Goal: Information Seeking & Learning: Compare options

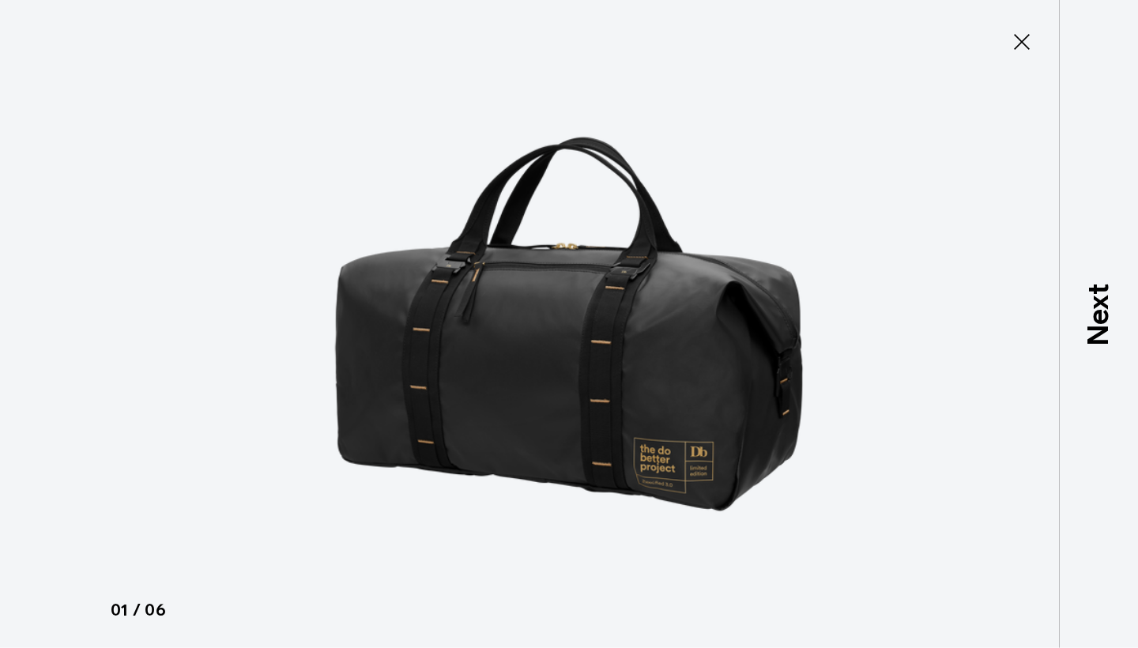
type button "Close"
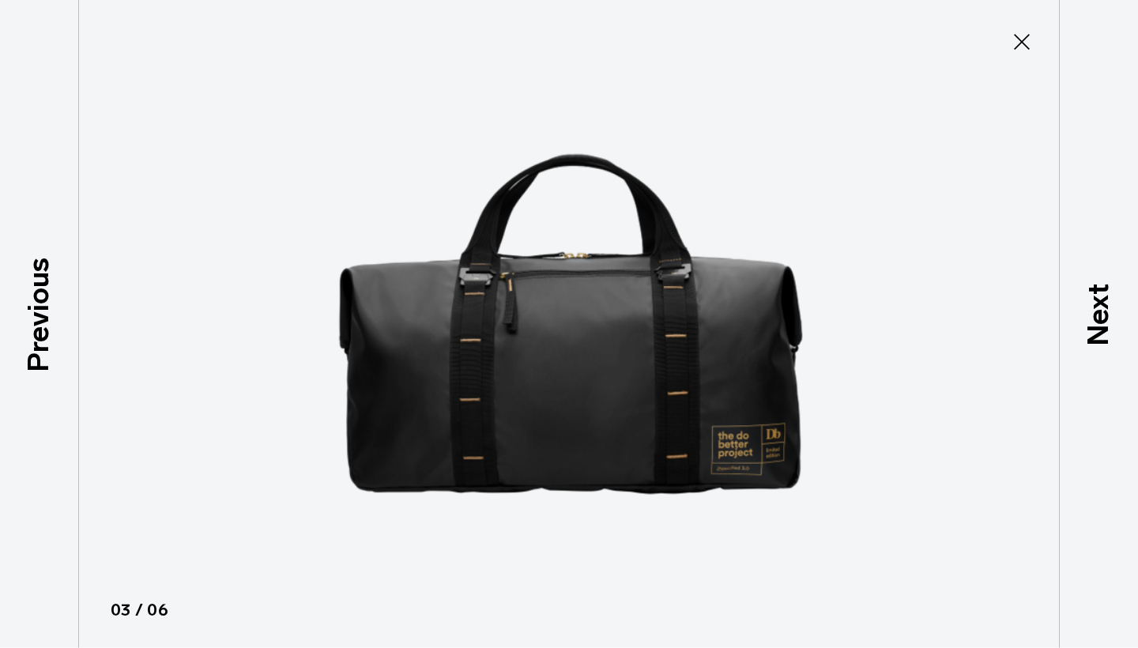
click at [1023, 39] on icon at bounding box center [1021, 41] width 25 height 25
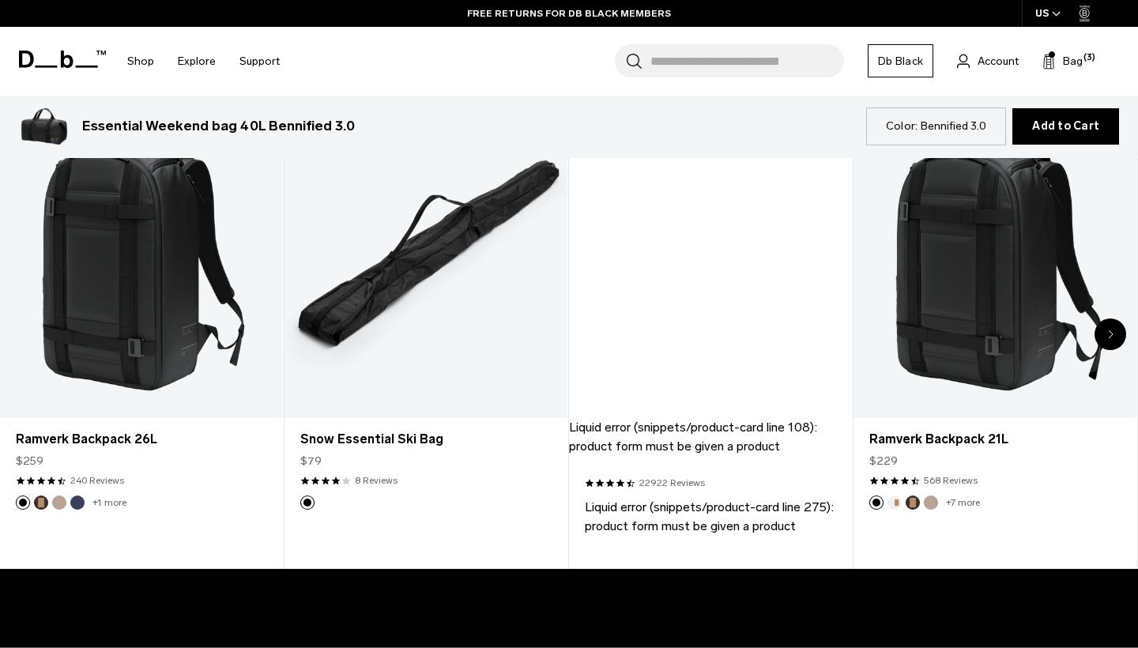
scroll to position [684, 0]
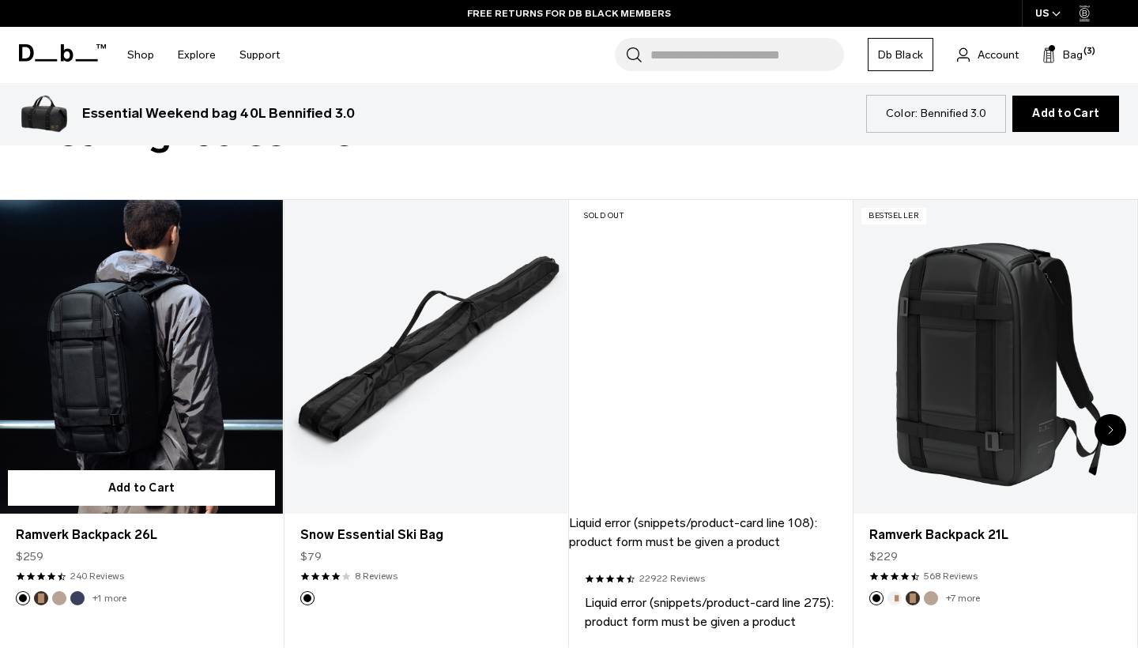
click at [118, 331] on link "Ramverk Backpack 26L" at bounding box center [141, 357] width 283 height 315
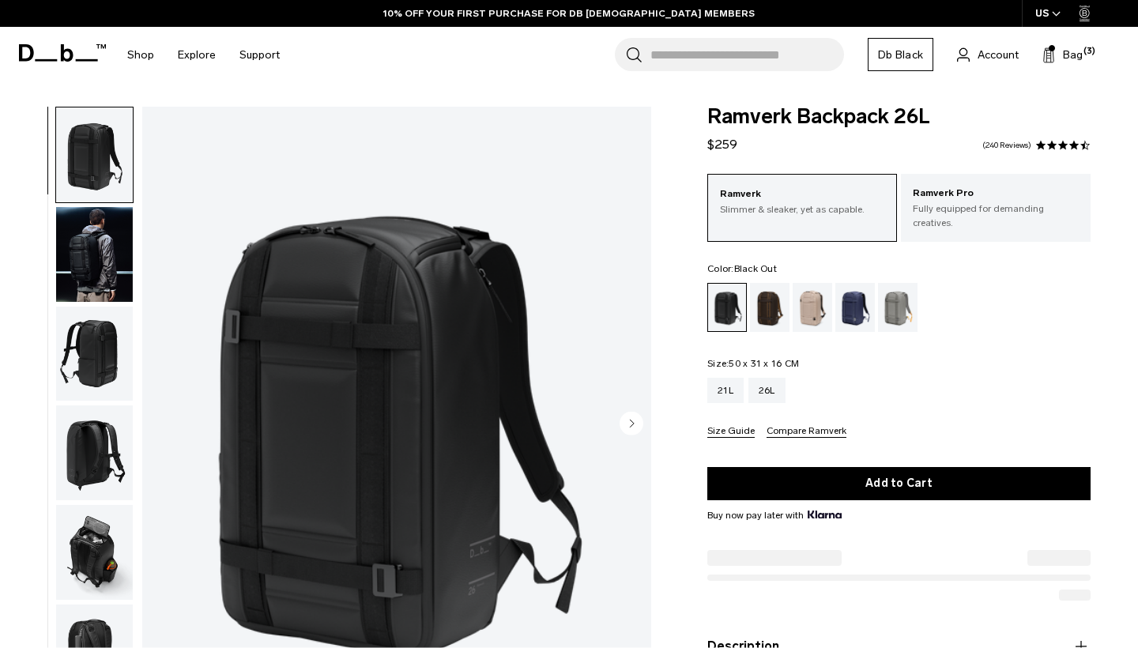
click at [407, 341] on img "1 / 8" at bounding box center [396, 424] width 509 height 635
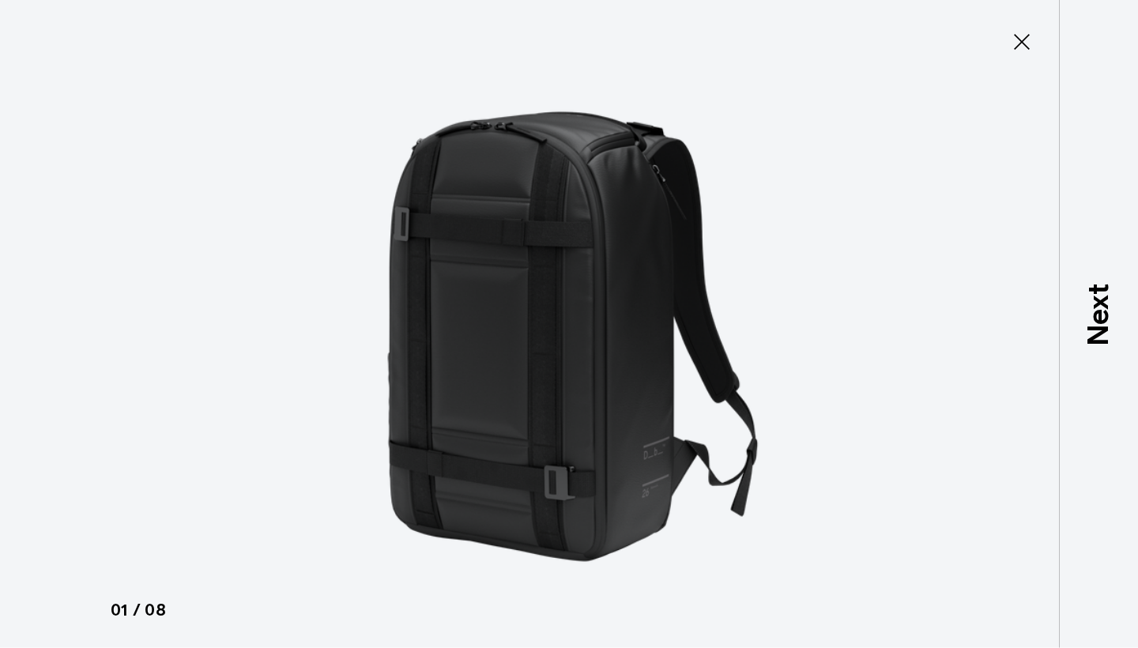
click at [1036, 39] on button "Close" at bounding box center [1022, 41] width 52 height 33
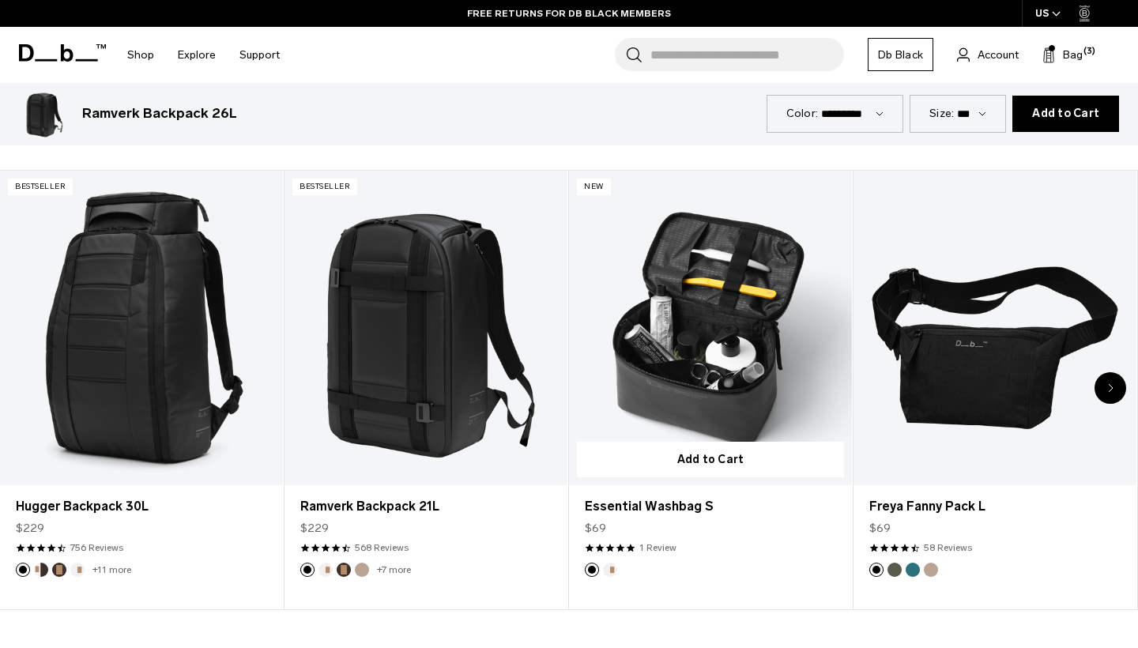
scroll to position [2590, 0]
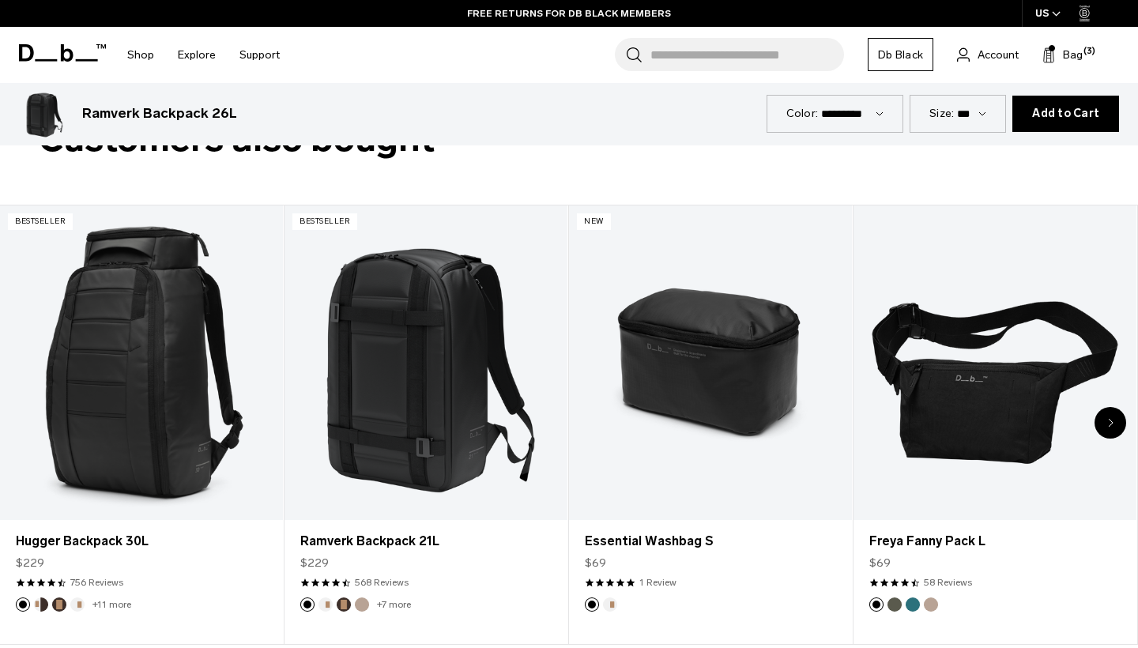
click at [713, 52] on input "Search for Bags, Luggage..." at bounding box center [747, 54] width 194 height 33
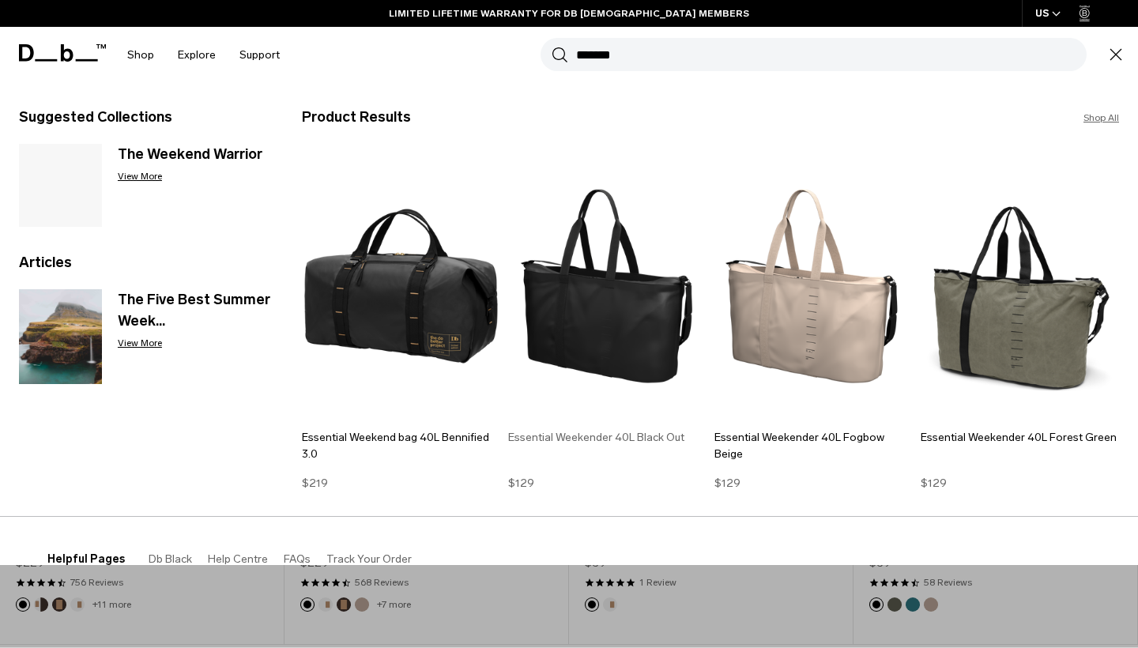
type input "*******"
click at [654, 302] on img at bounding box center [607, 286] width 198 height 267
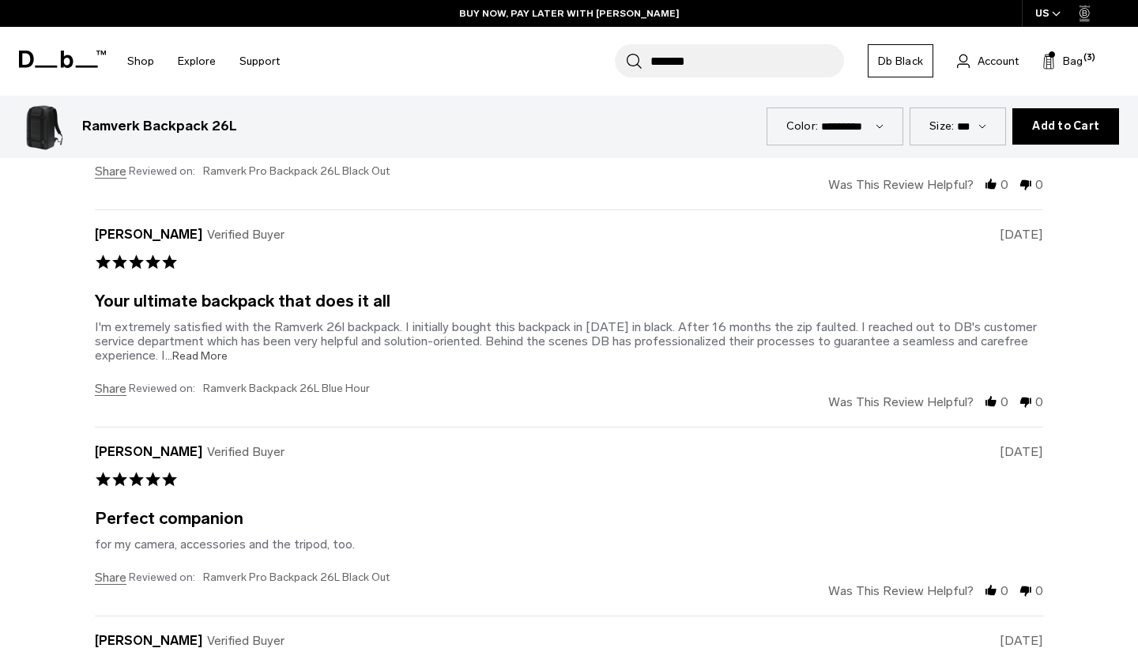
scroll to position [4328, 0]
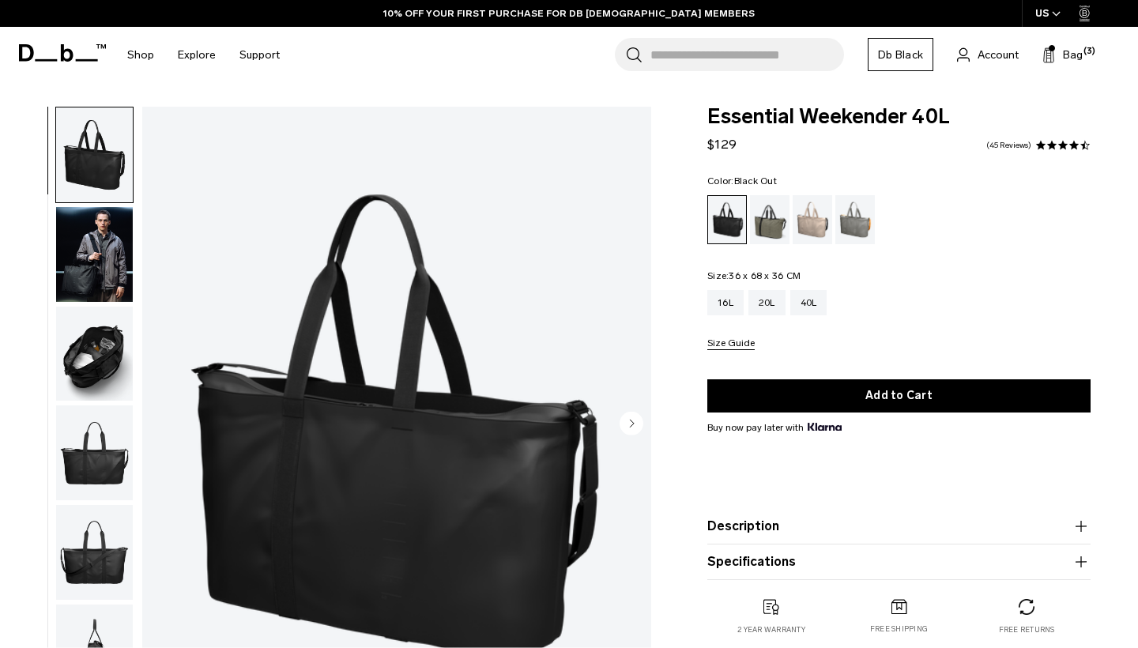
click at [87, 232] on img "button" at bounding box center [94, 254] width 77 height 95
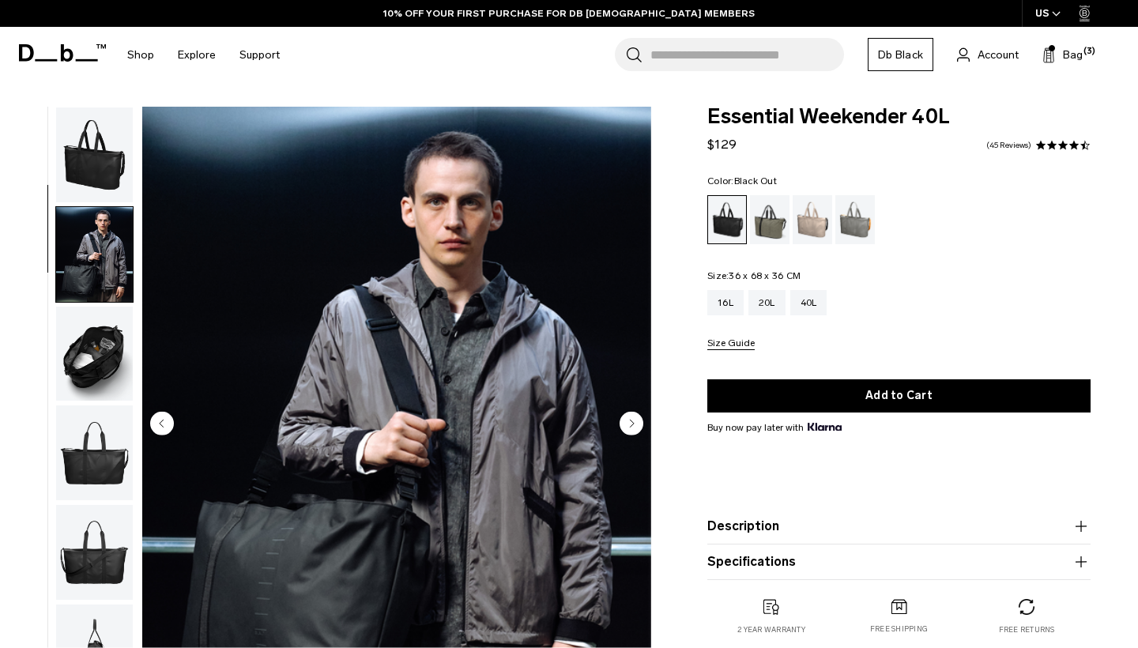
scroll to position [100, 0]
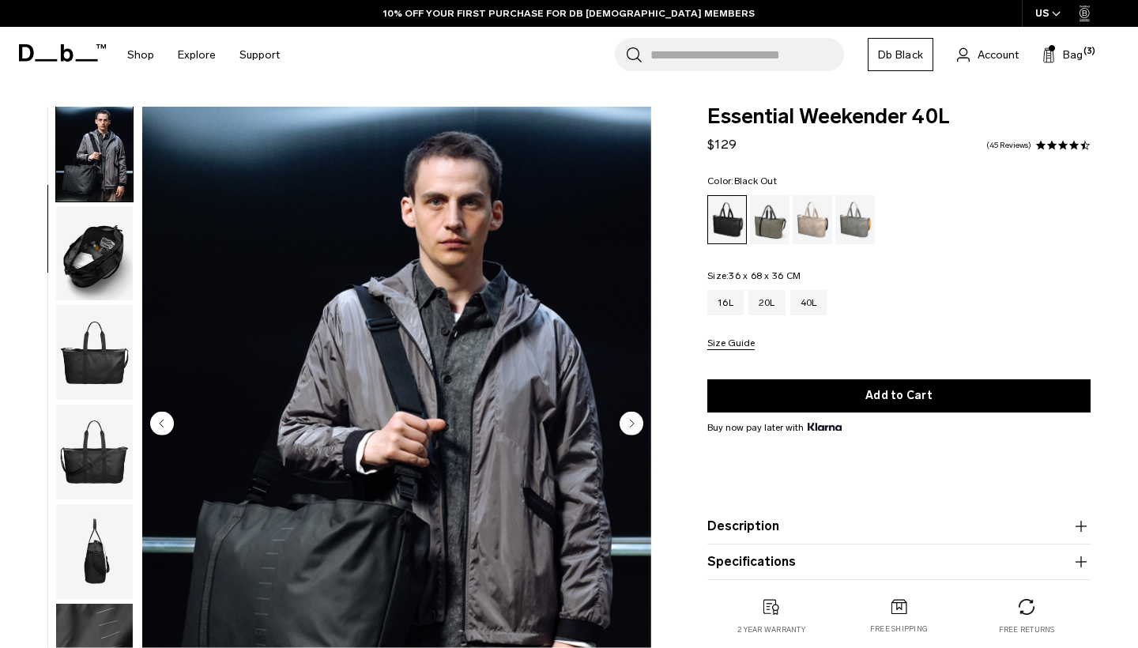
click at [385, 594] on img "2 / 8" at bounding box center [396, 424] width 509 height 635
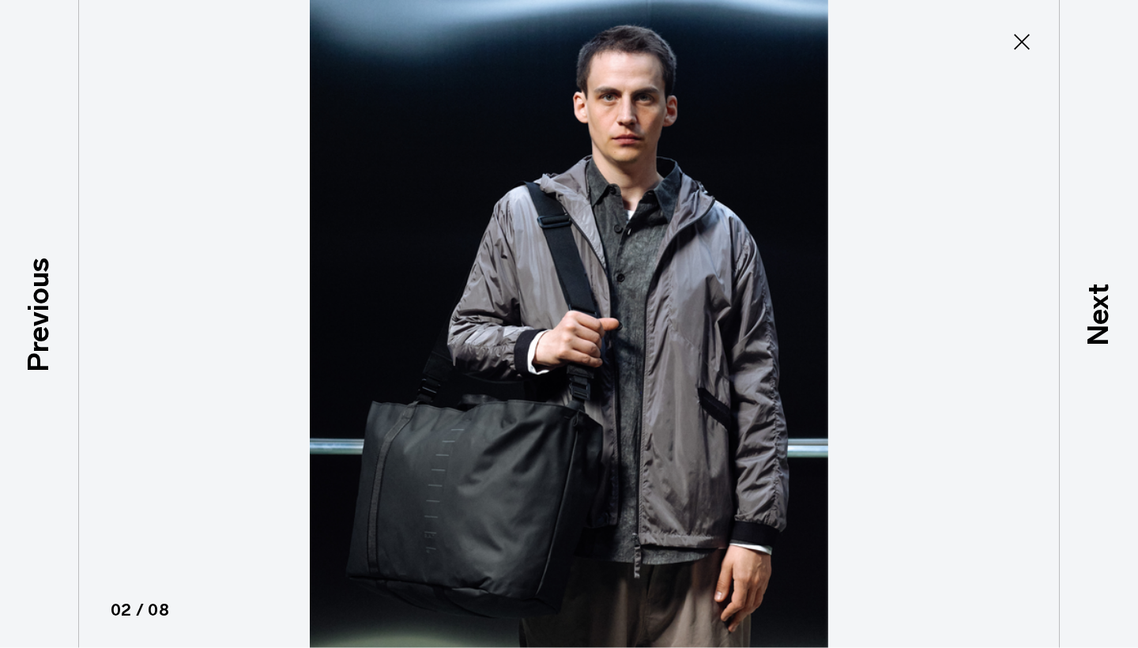
click at [1002, 48] on button "Close" at bounding box center [1022, 41] width 52 height 33
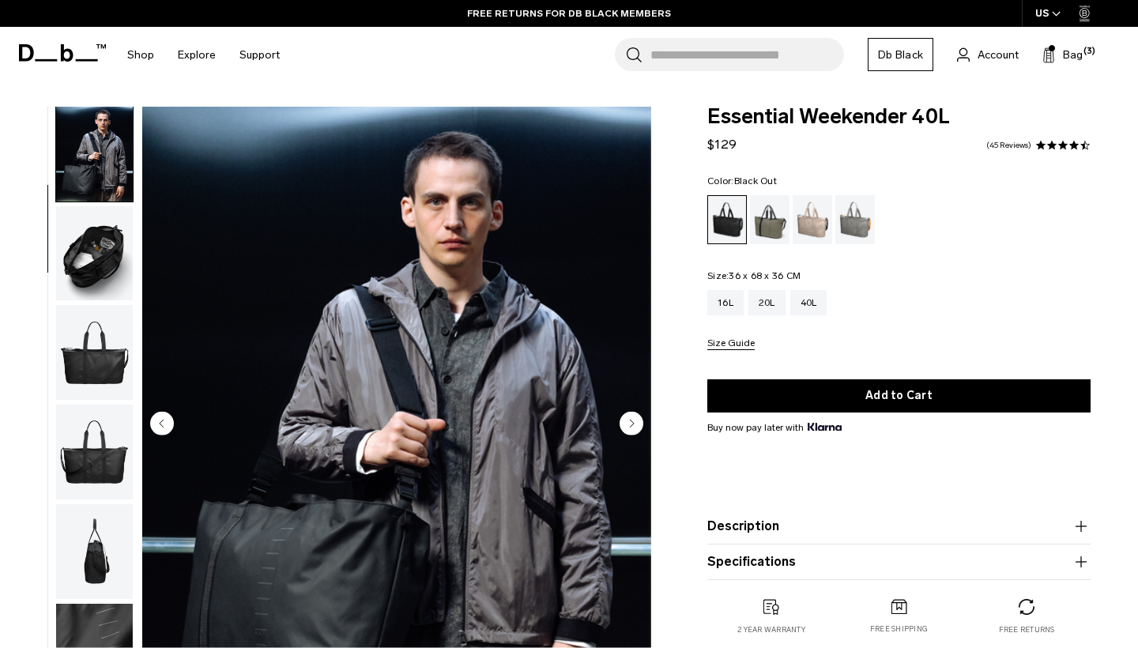
click at [77, 461] on img "button" at bounding box center [94, 452] width 77 height 95
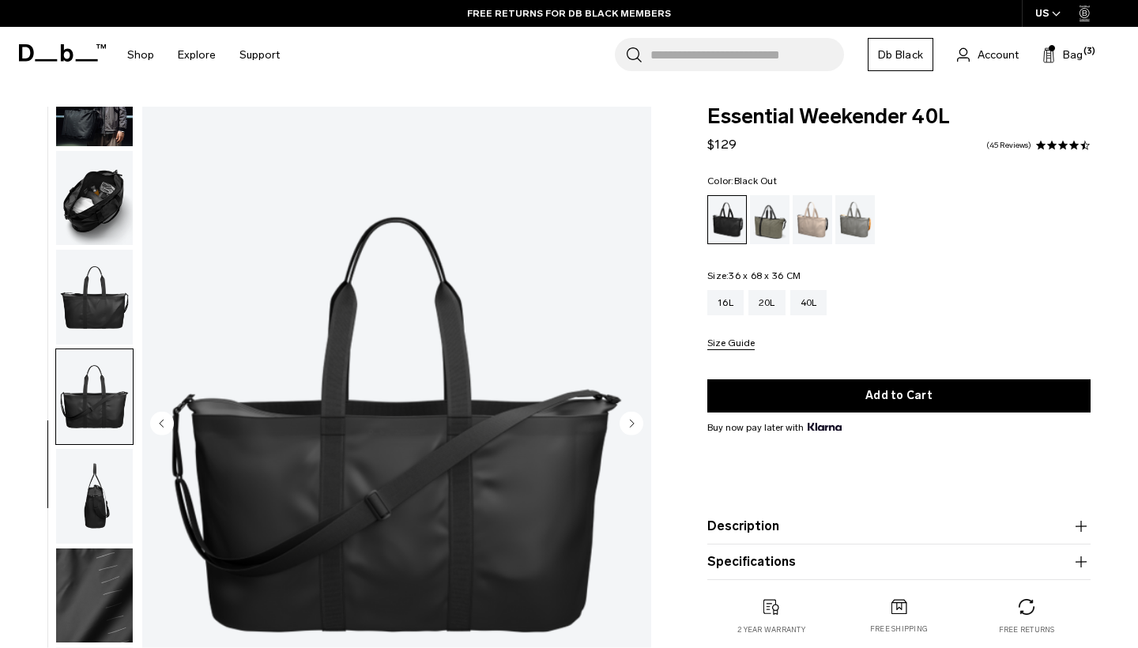
click at [628, 416] on circle "Next slide" at bounding box center [632, 423] width 24 height 24
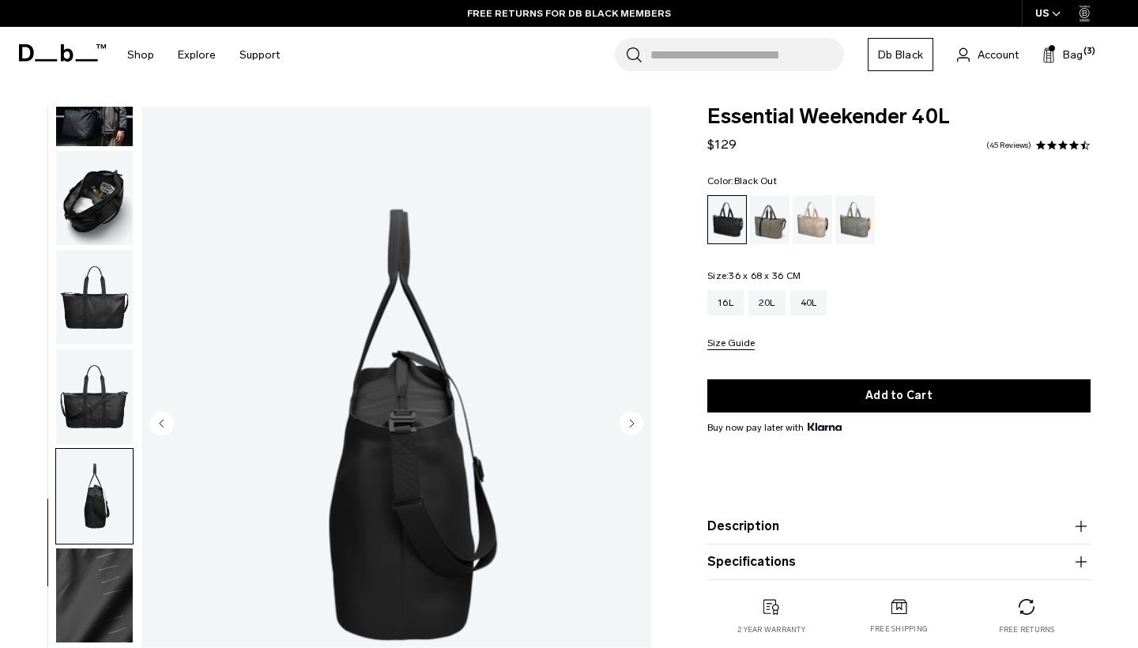
click at [628, 416] on circle "Next slide" at bounding box center [632, 423] width 24 height 24
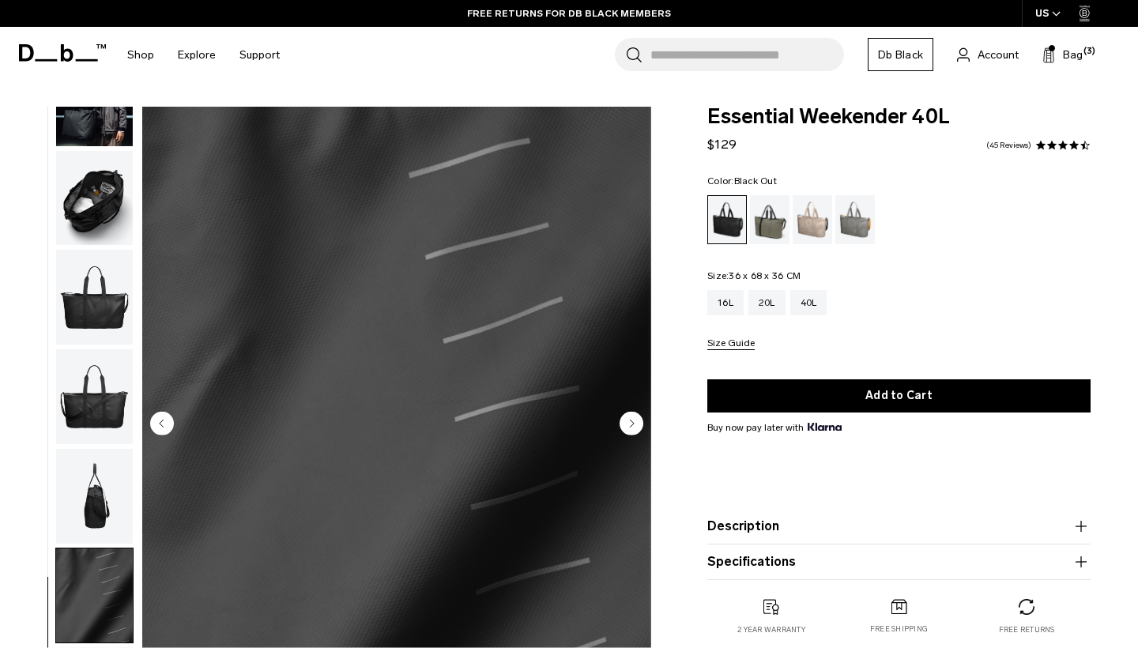
click at [628, 416] on circle "Next slide" at bounding box center [632, 423] width 24 height 24
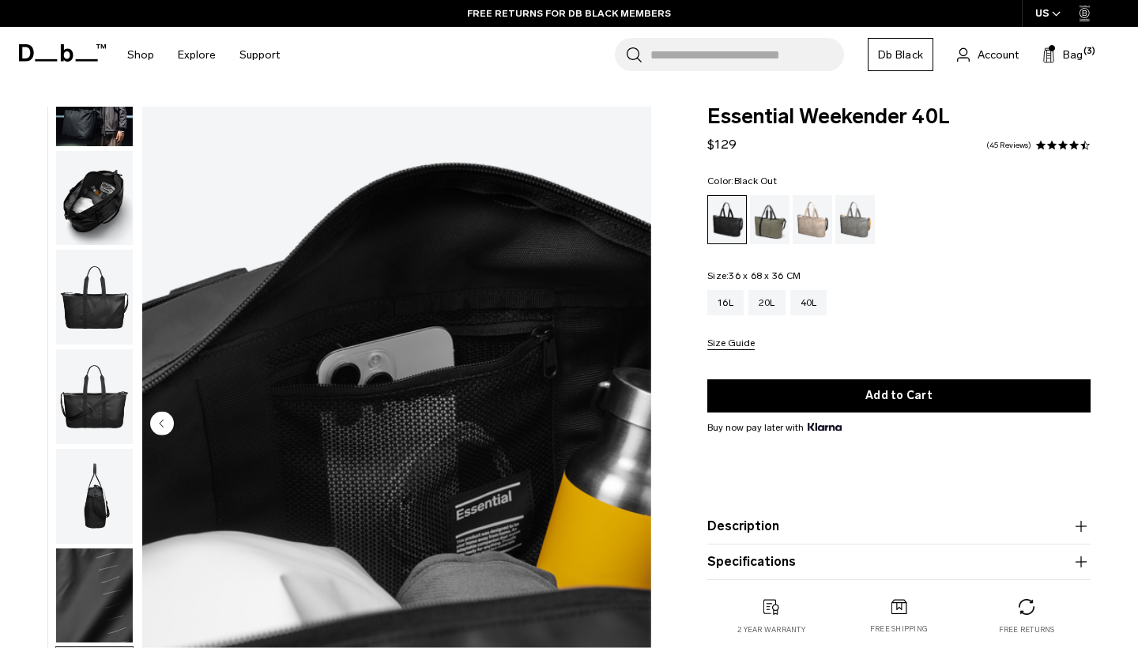
click at [628, 416] on img "8 / 8" at bounding box center [396, 424] width 509 height 635
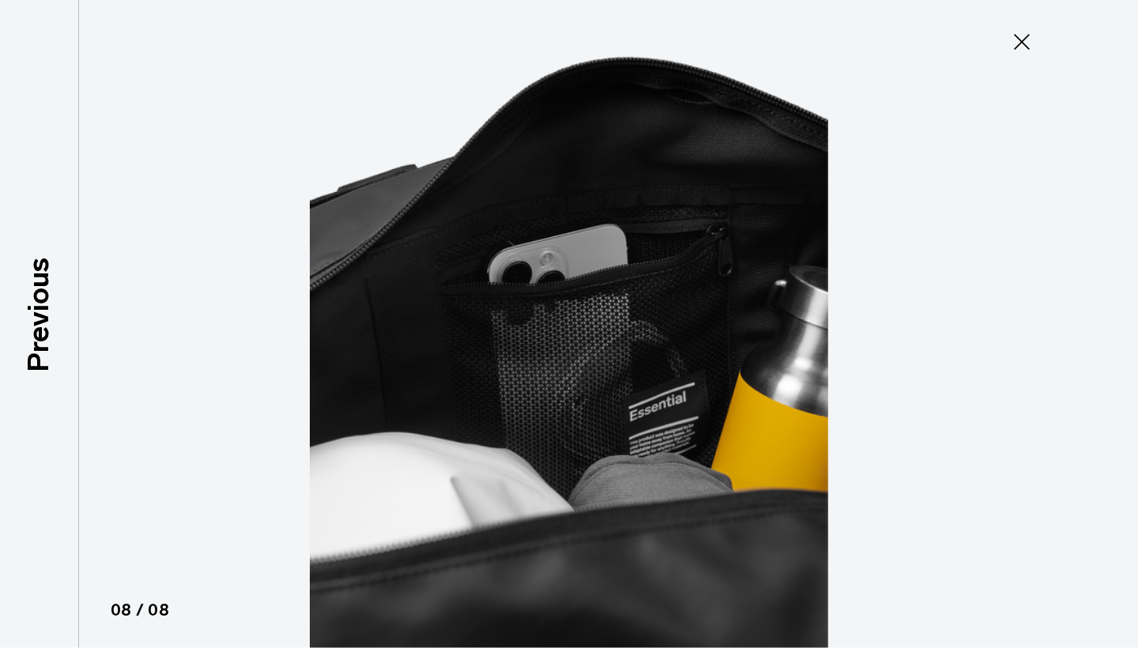
click at [1015, 42] on icon at bounding box center [1021, 41] width 25 height 25
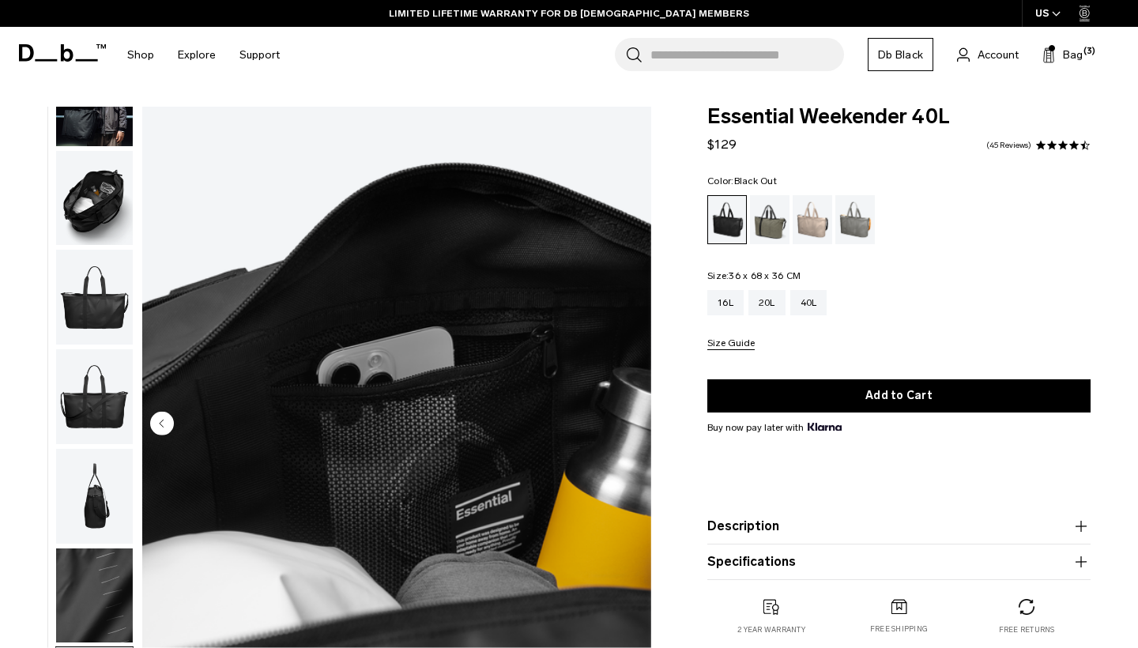
scroll to position [281, 0]
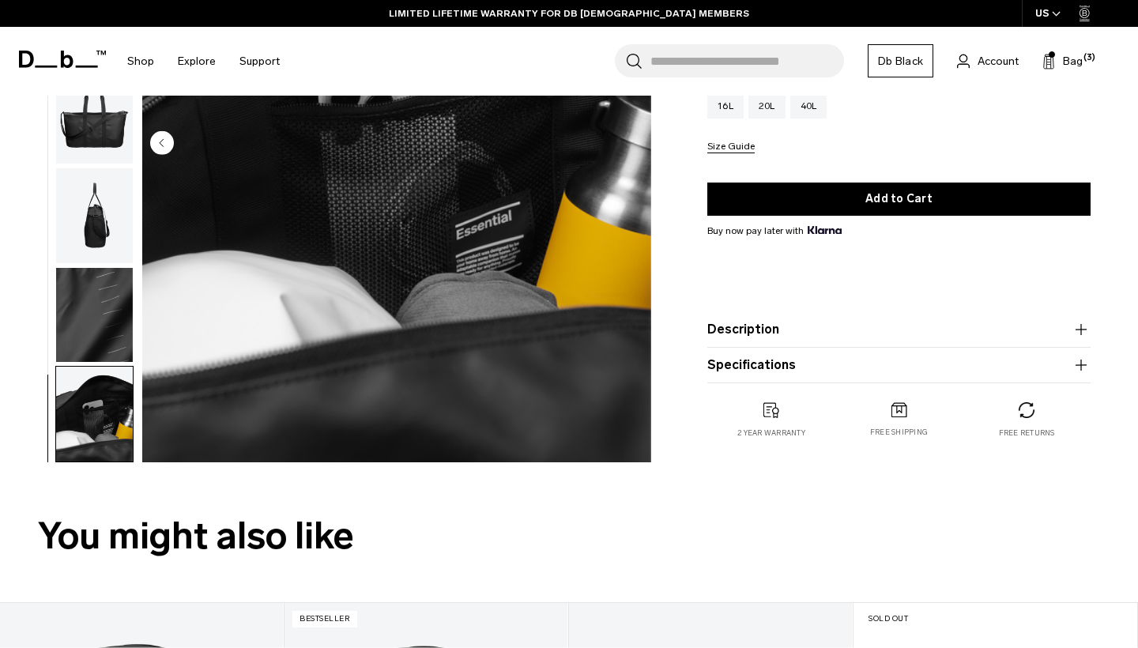
click at [115, 400] on img "button" at bounding box center [94, 414] width 77 height 95
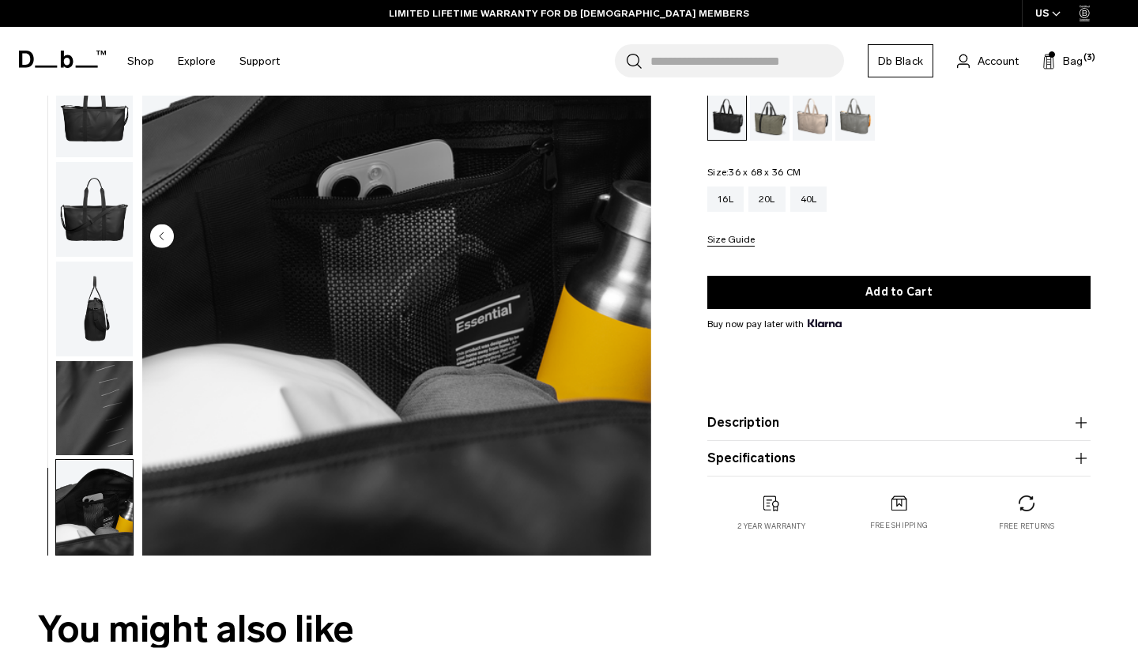
scroll to position [58, 0]
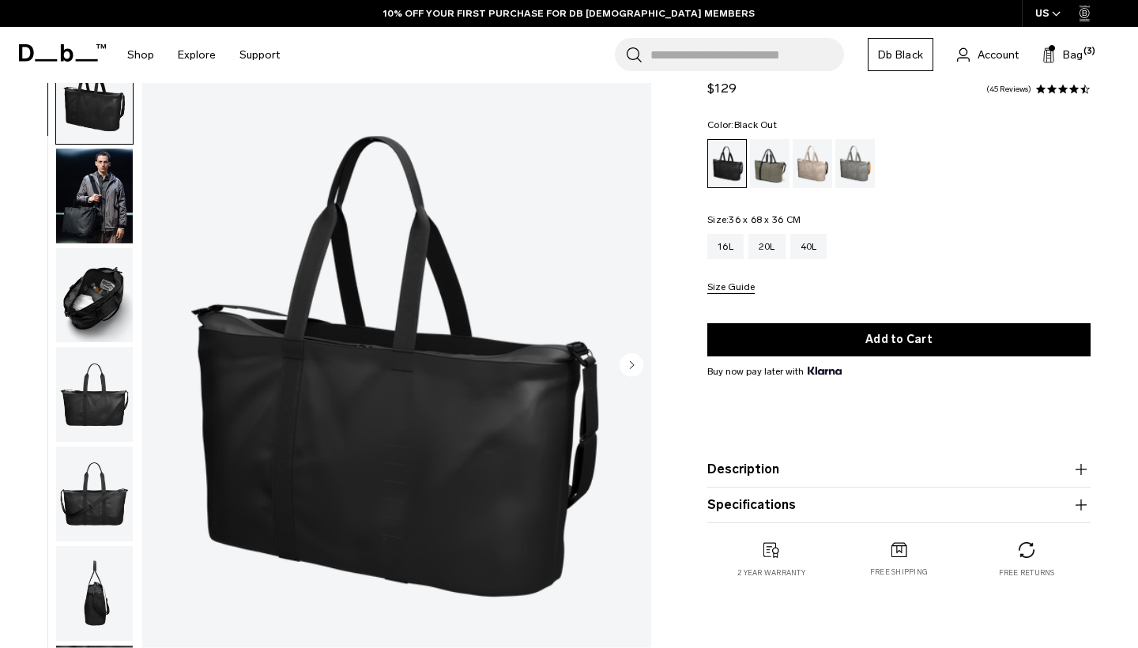
scroll to position [58, 0]
click at [673, 57] on input "Search for Bags, Luggage..." at bounding box center [747, 54] width 194 height 33
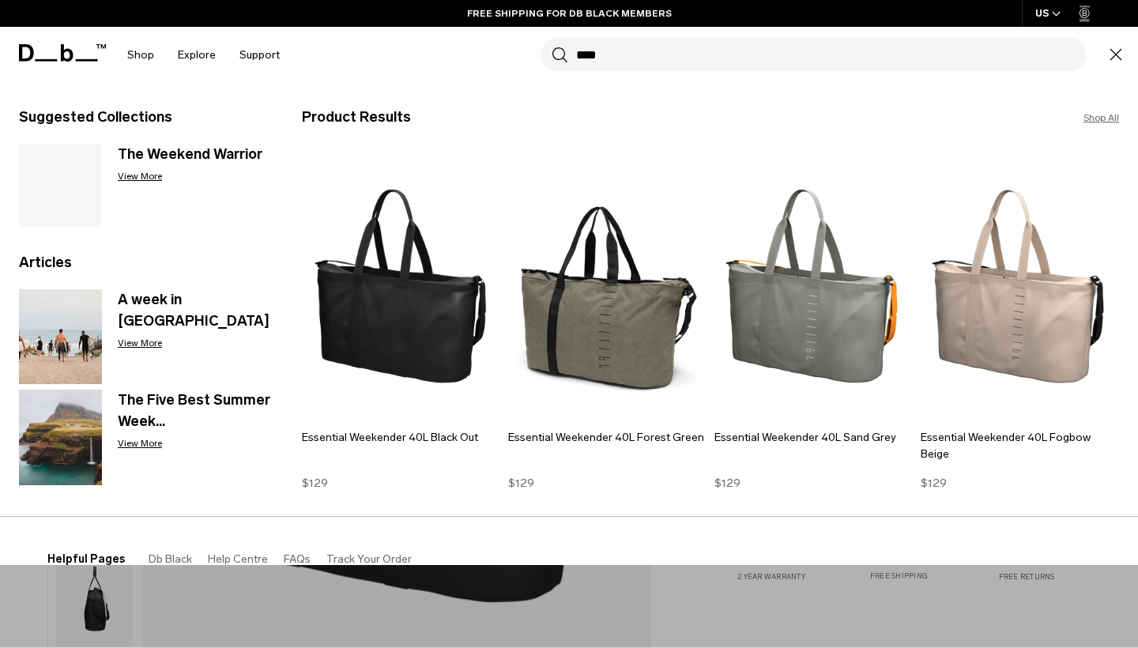
scroll to position [0, 0]
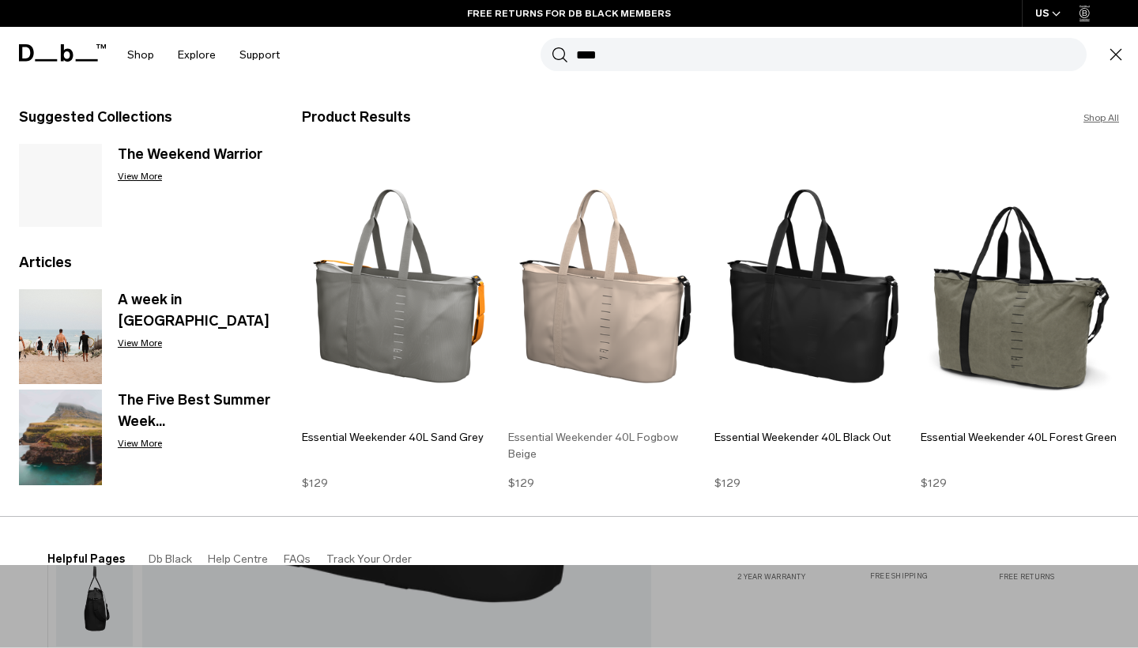
type input "****"
click at [615, 301] on img at bounding box center [607, 286] width 198 height 267
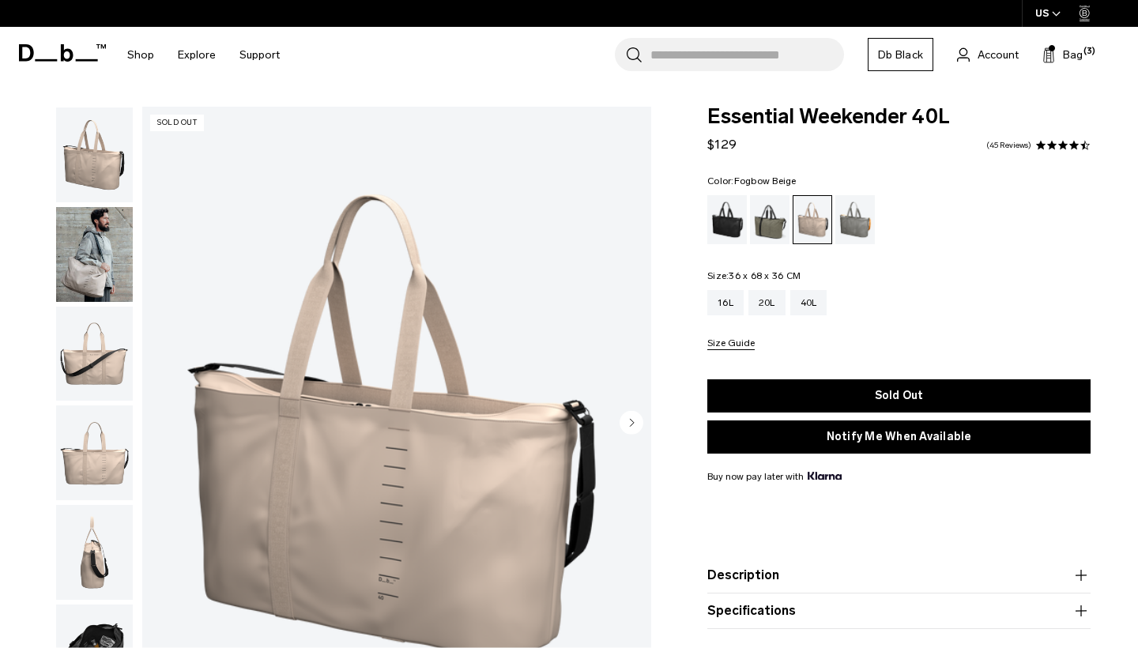
click at [100, 292] on img "button" at bounding box center [94, 254] width 77 height 95
click at [90, 243] on img "button" at bounding box center [94, 254] width 77 height 95
click at [95, 250] on img "button" at bounding box center [94, 254] width 77 height 95
click at [116, 399] on img "button" at bounding box center [94, 354] width 77 height 95
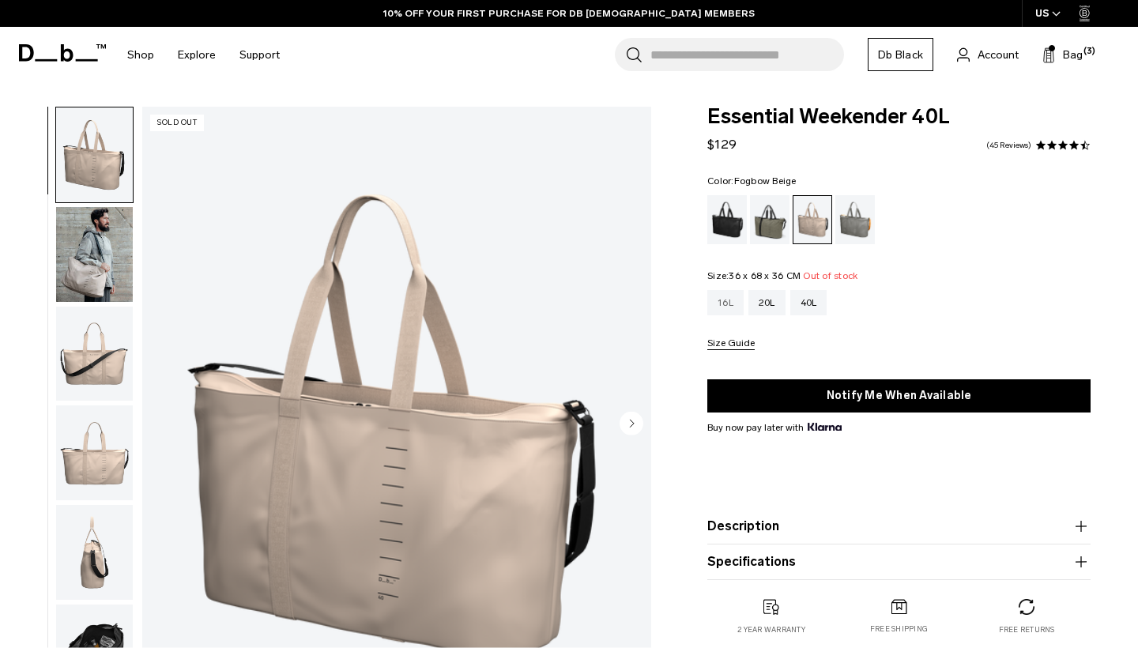
click at [739, 307] on div "16L" at bounding box center [725, 302] width 36 height 25
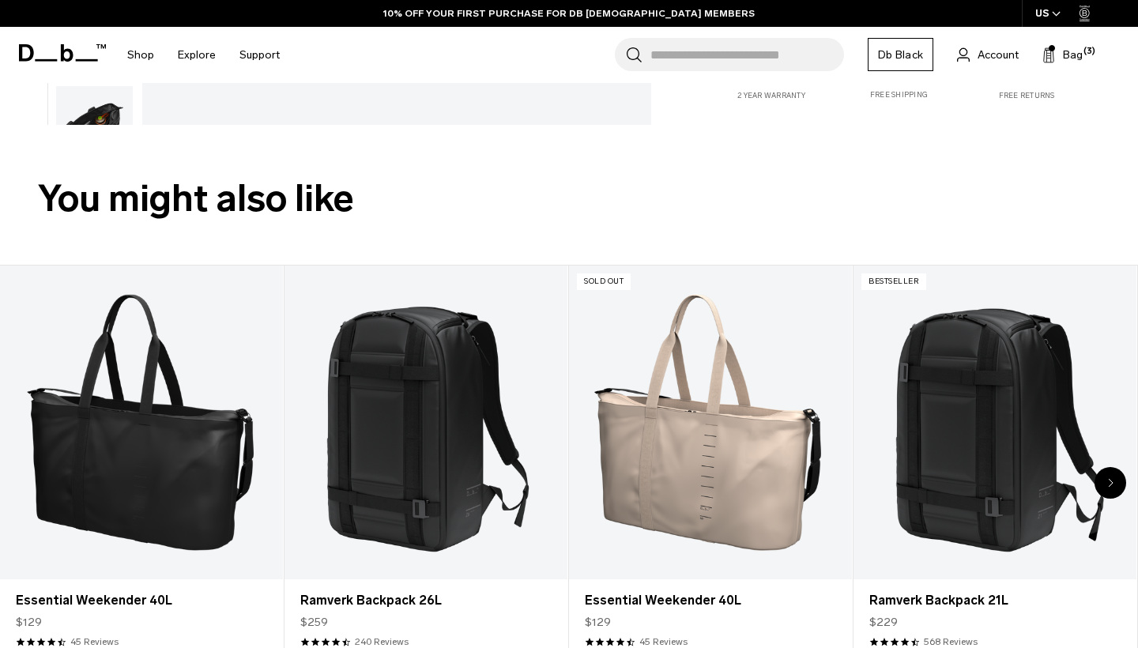
scroll to position [725, 0]
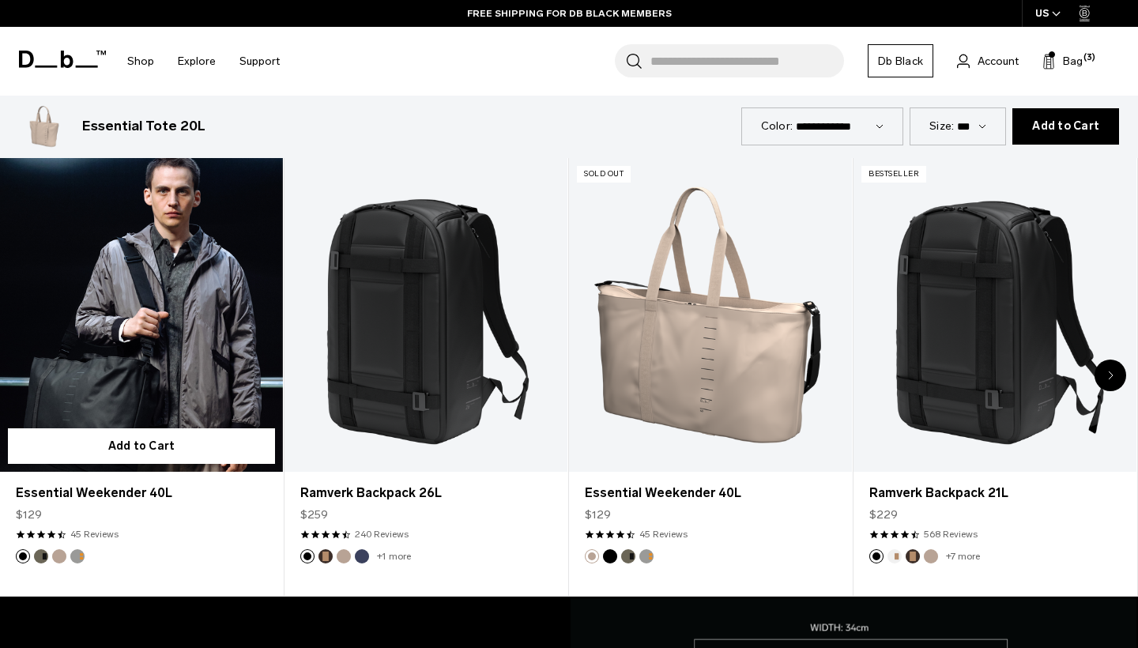
click at [116, 315] on link "Essential Weekender 40L" at bounding box center [141, 315] width 283 height 315
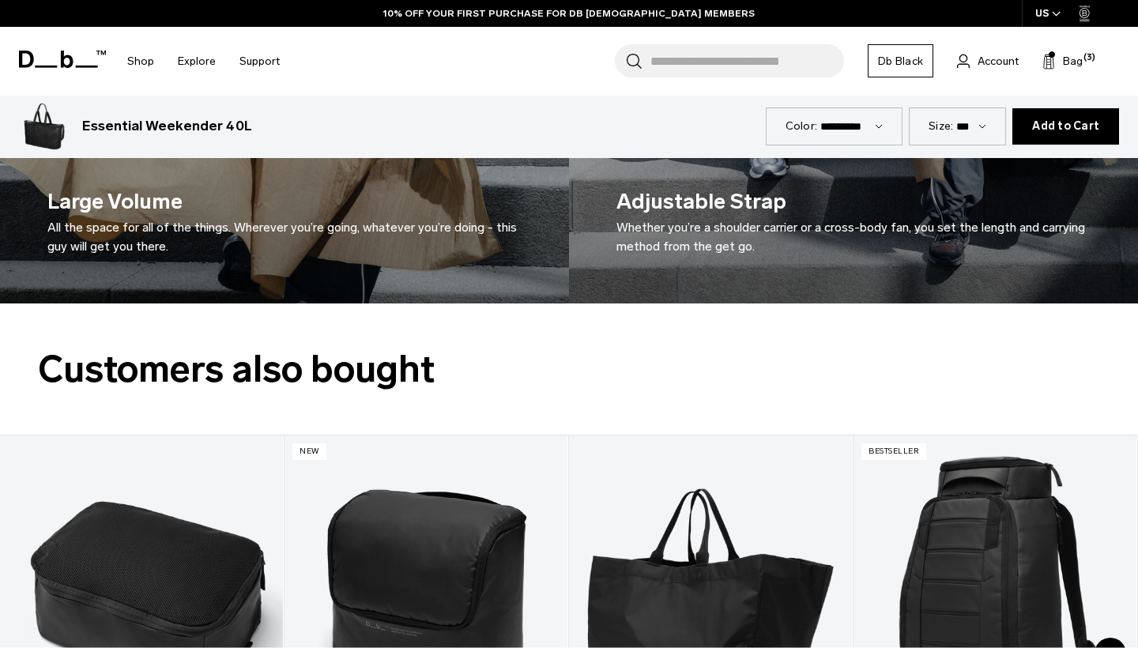
scroll to position [3226, 0]
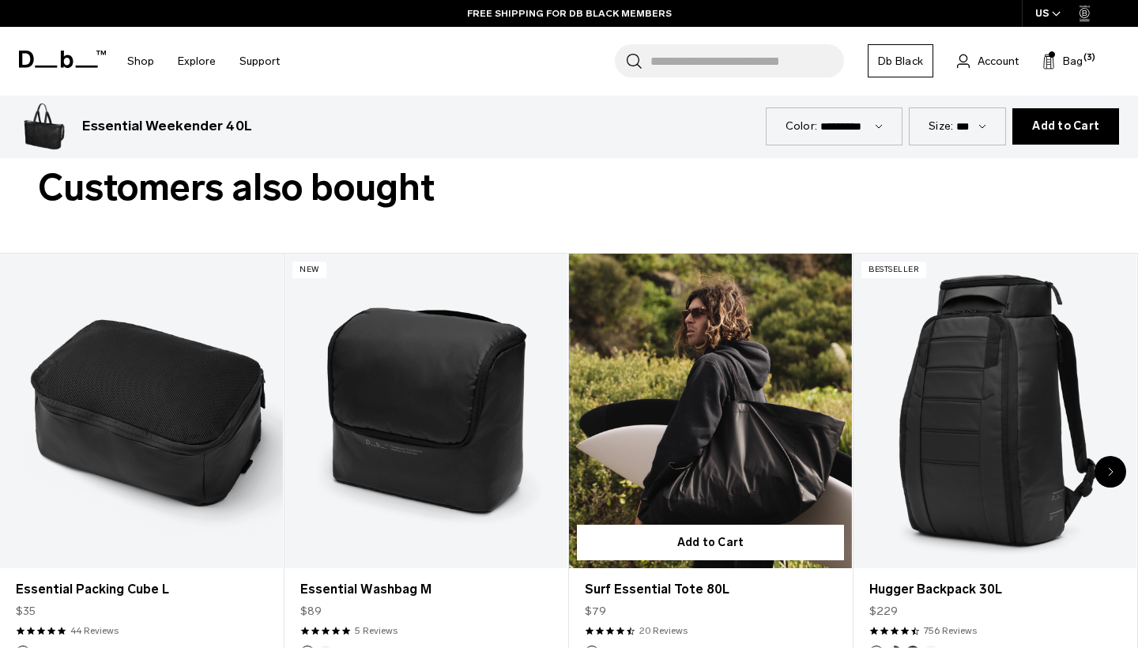
click at [810, 453] on link "Surf Essential Tote 80L" at bounding box center [710, 411] width 283 height 315
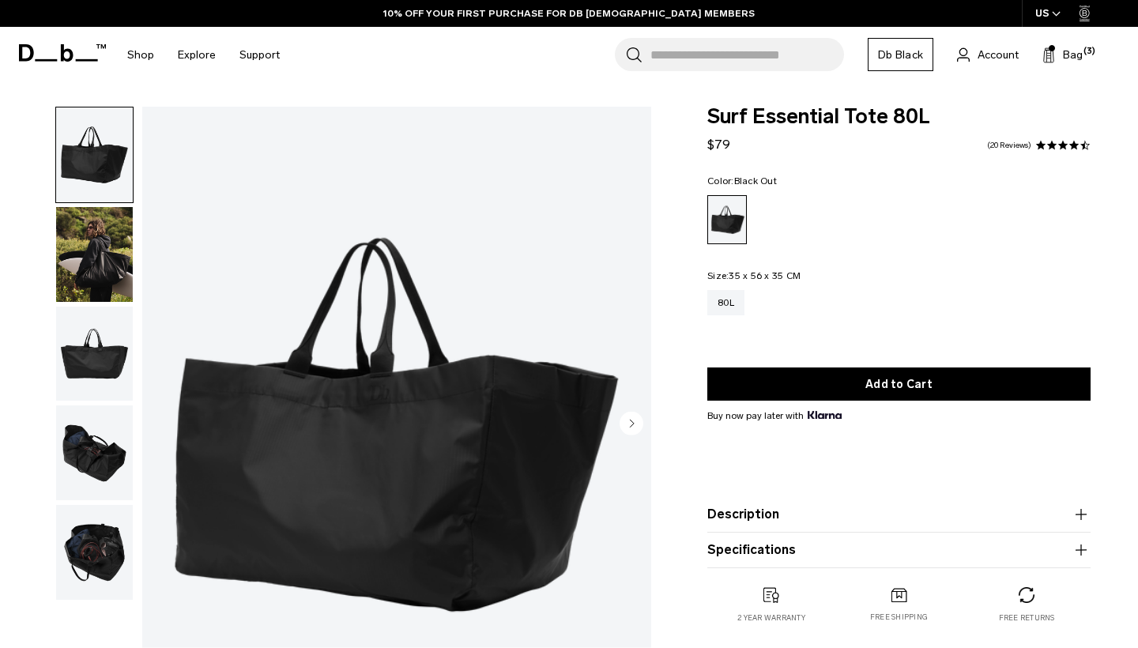
click at [85, 262] on img "button" at bounding box center [94, 254] width 77 height 95
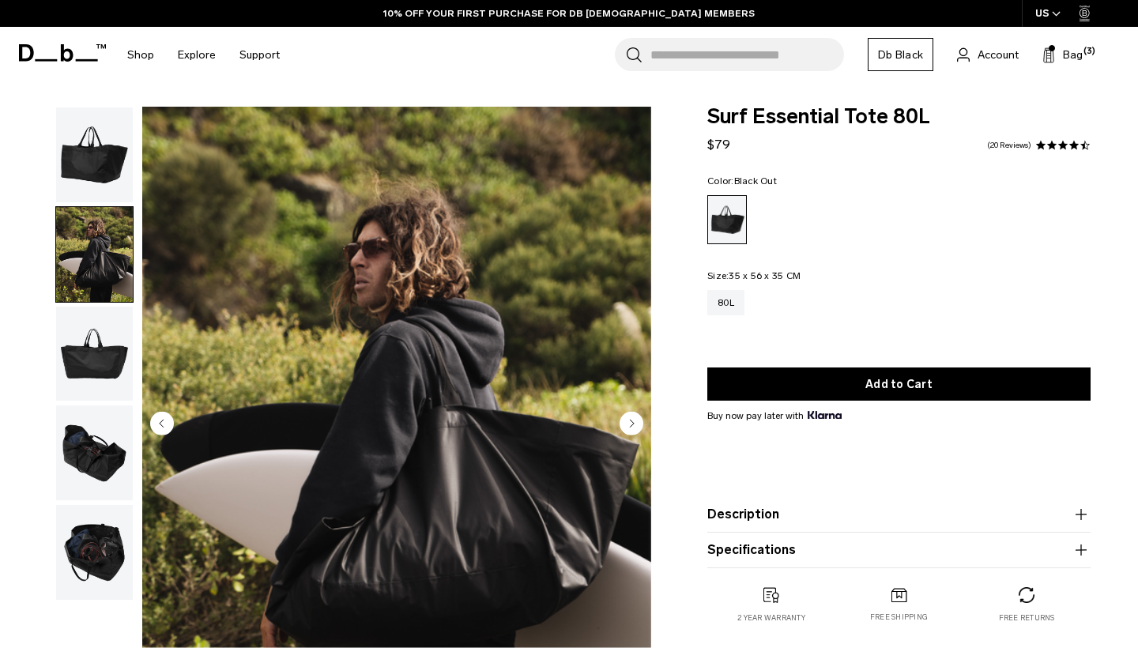
click at [545, 541] on img "2 / 5" at bounding box center [396, 424] width 509 height 635
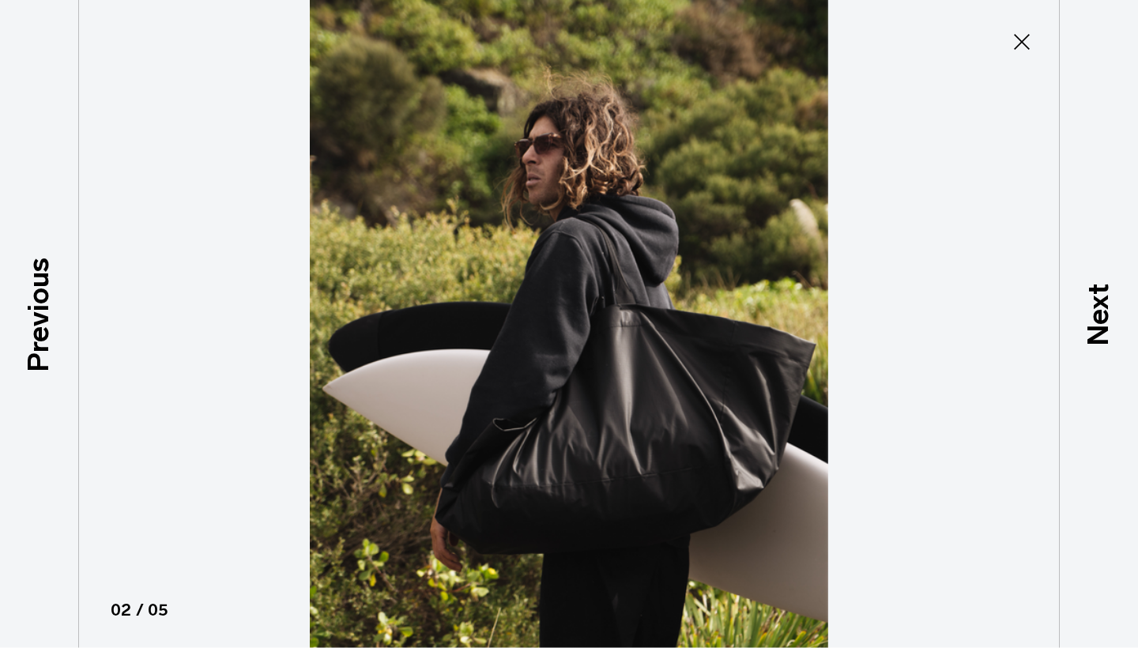
click at [1027, 38] on icon at bounding box center [1021, 41] width 25 height 25
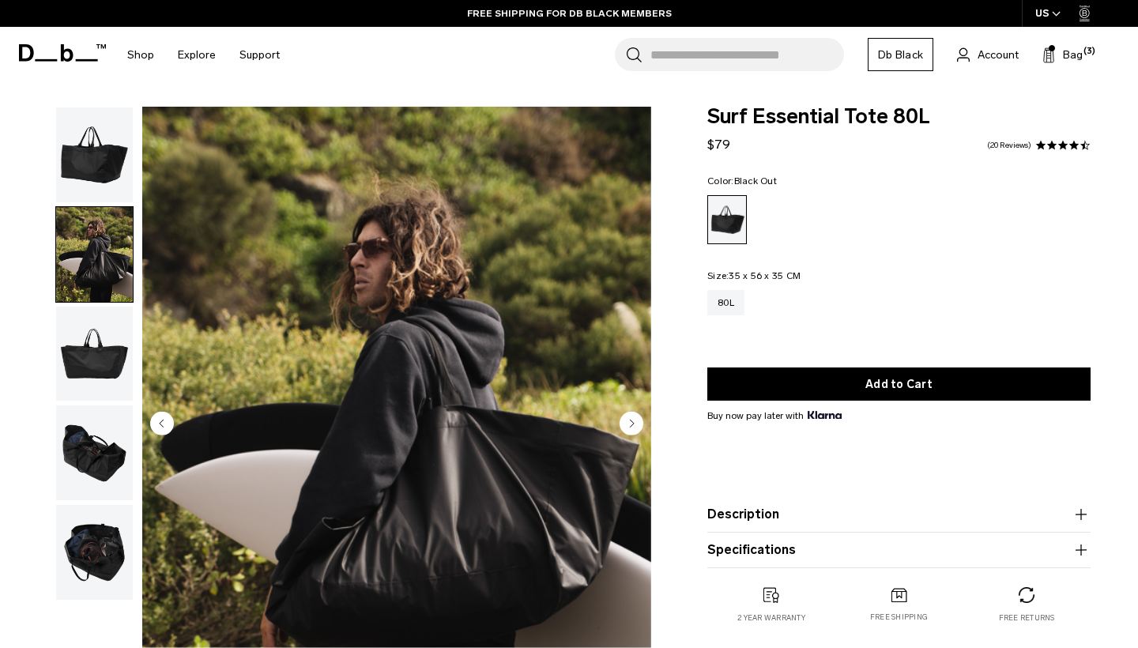
click at [95, 358] on img "button" at bounding box center [94, 354] width 77 height 95
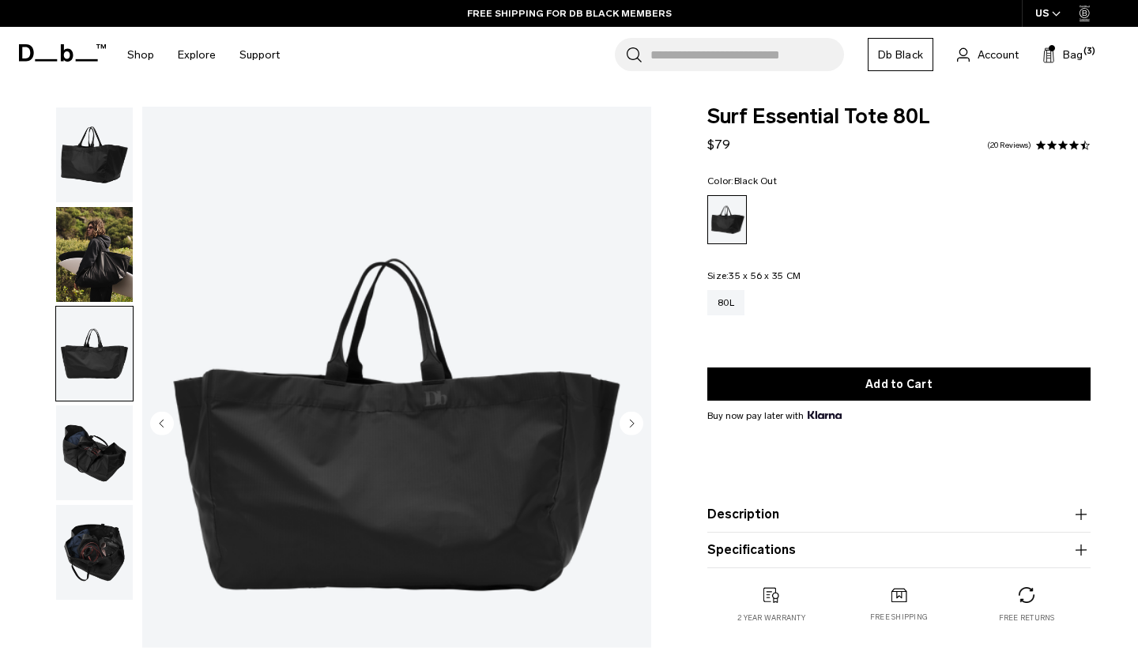
click at [94, 446] on img "button" at bounding box center [94, 452] width 77 height 95
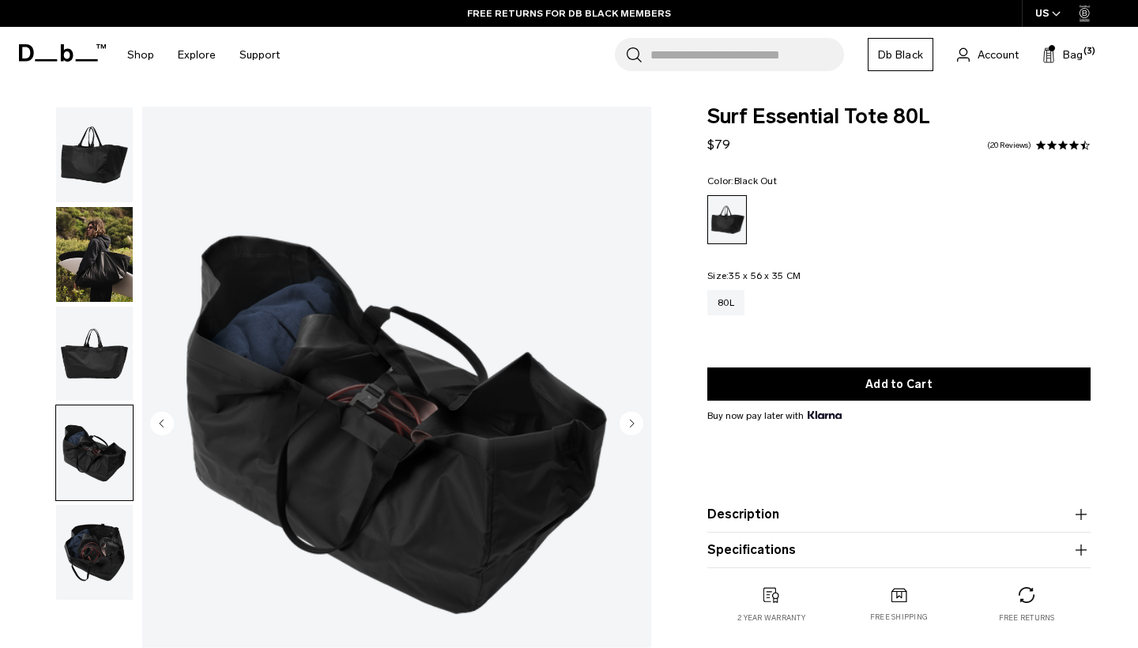
click at [100, 561] on img "button" at bounding box center [94, 552] width 77 height 95
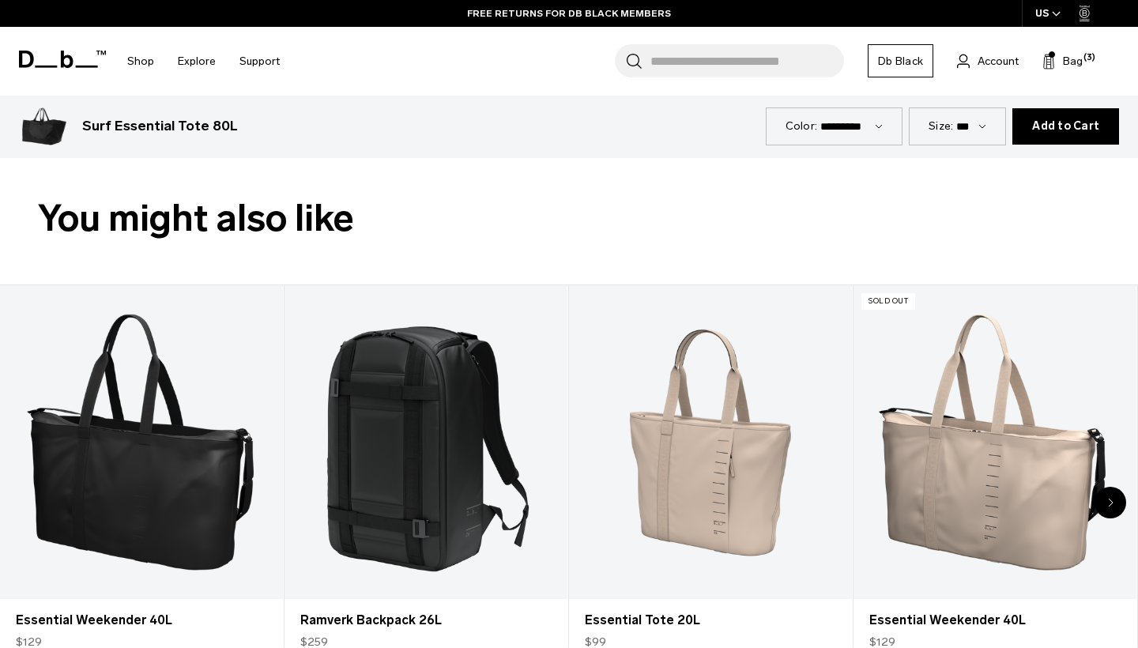
scroll to position [716, 0]
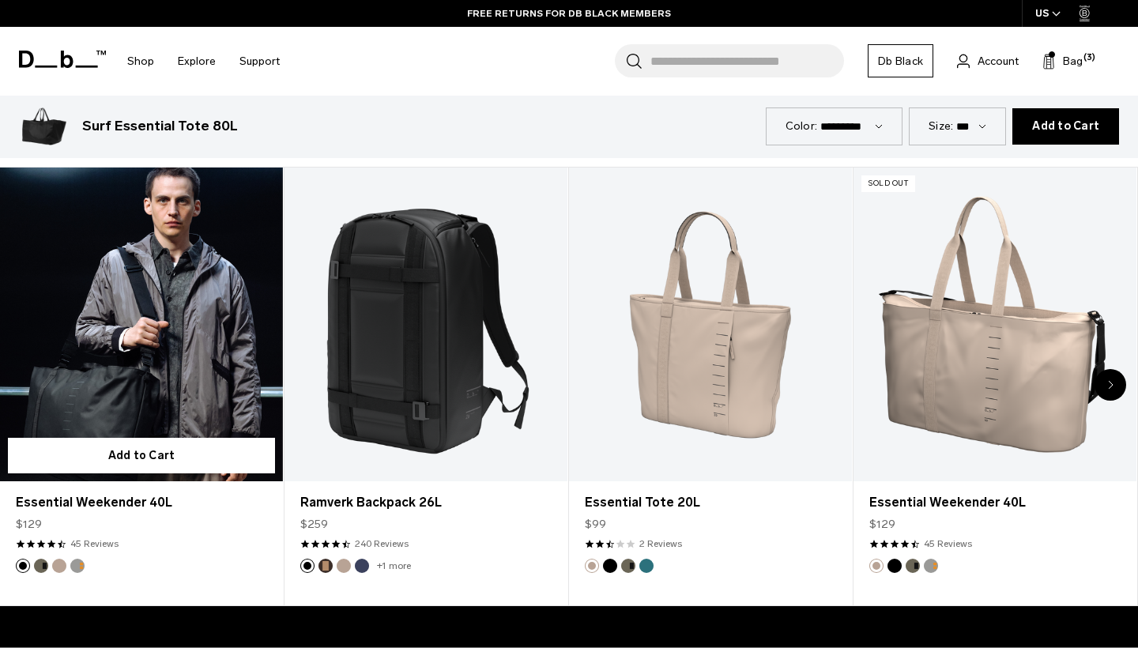
click at [176, 359] on link "Essential Weekender 40L" at bounding box center [141, 325] width 283 height 315
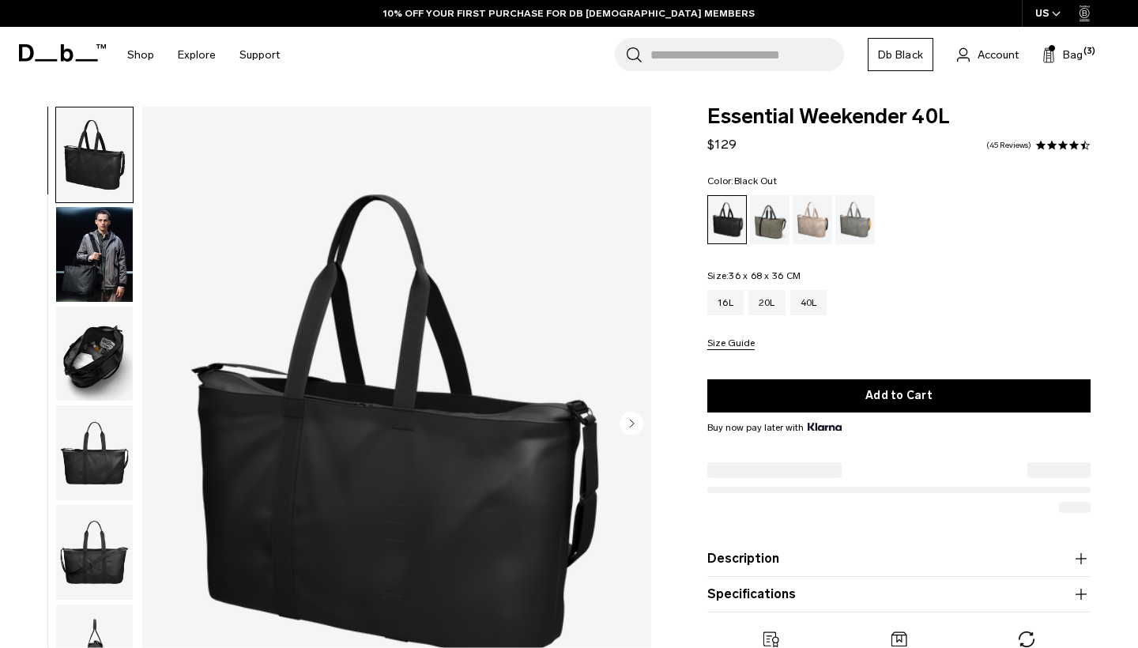
click at [475, 483] on img "1 / 8" at bounding box center [396, 424] width 509 height 635
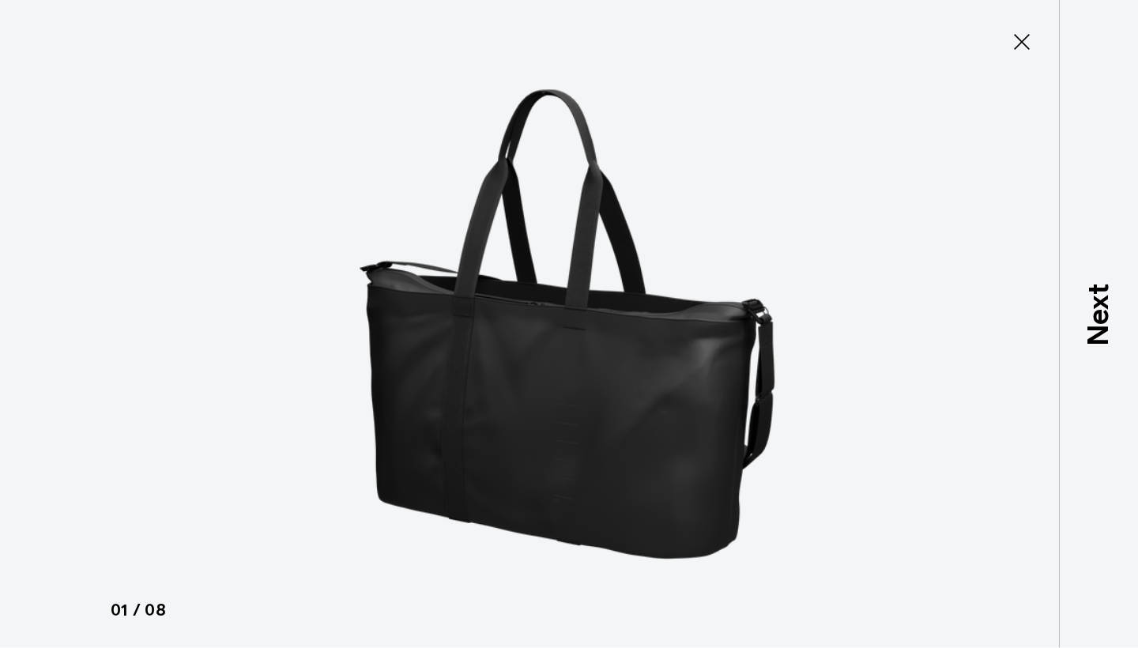
click at [1027, 36] on icon at bounding box center [1021, 41] width 25 height 25
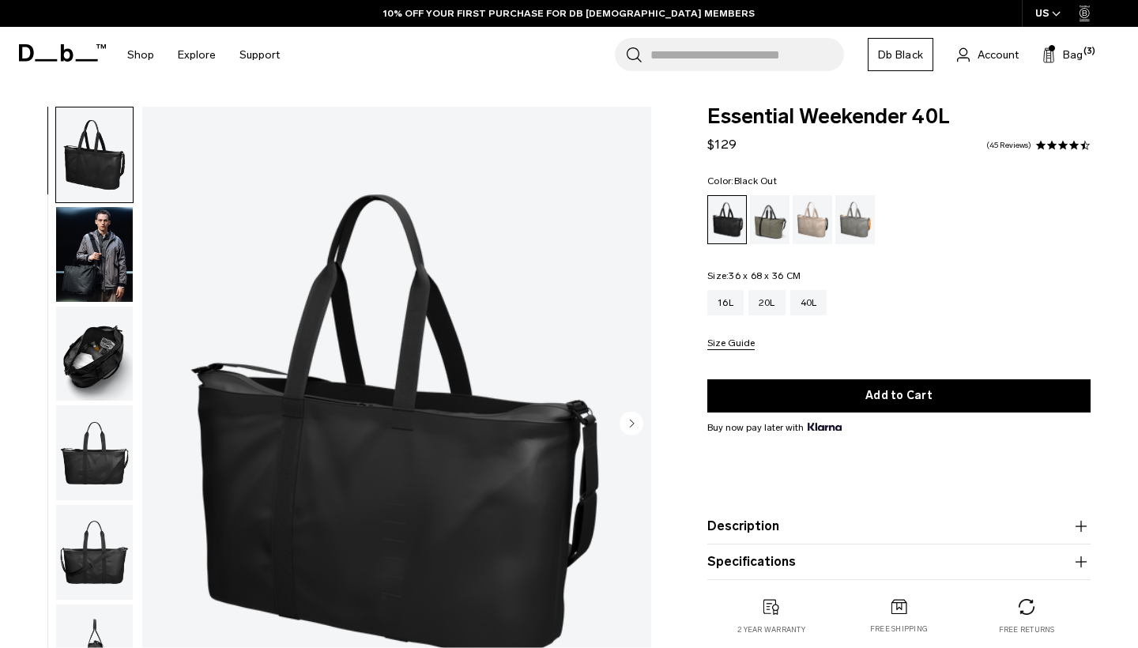
click at [93, 284] on img "button" at bounding box center [94, 254] width 77 height 95
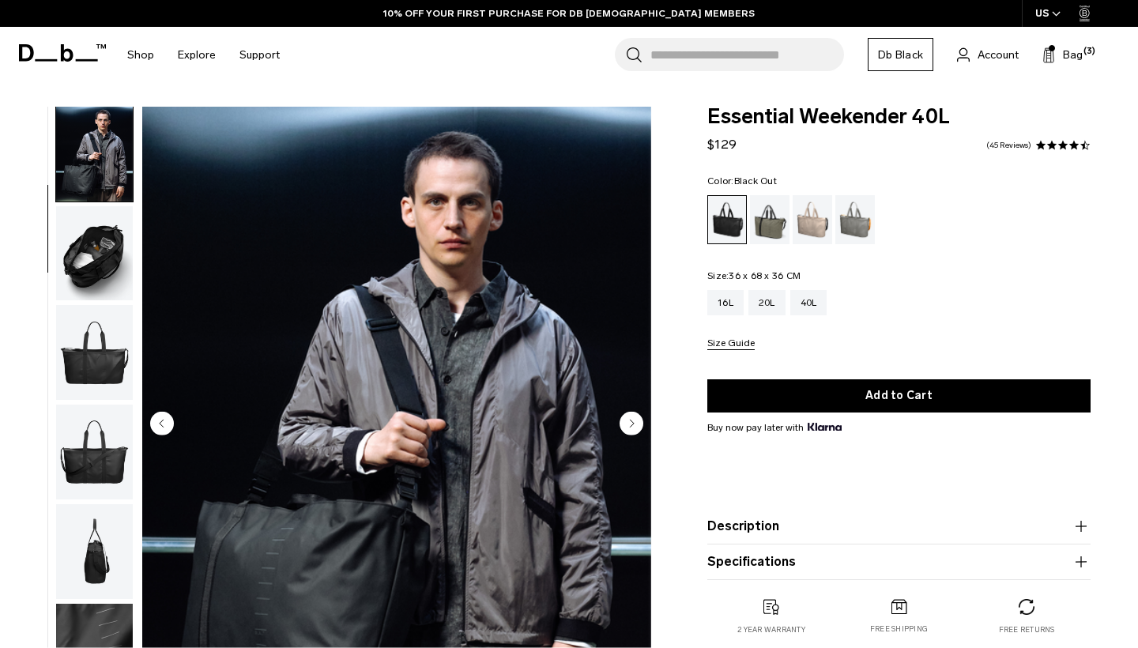
scroll to position [164, 0]
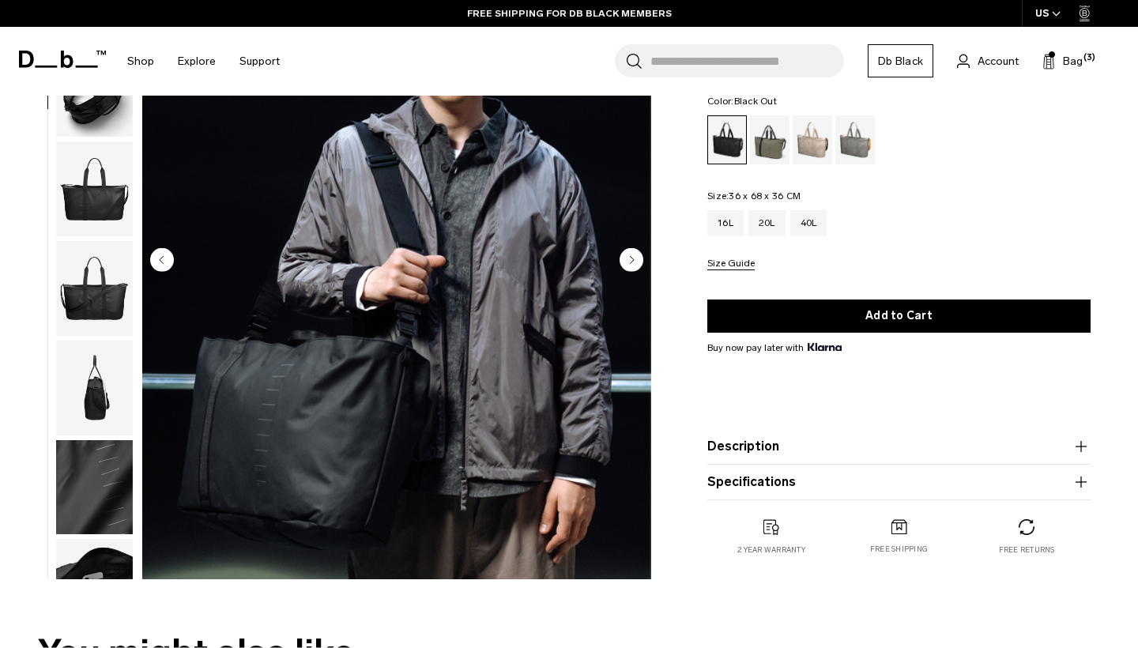
click at [111, 207] on img "button" at bounding box center [94, 188] width 77 height 95
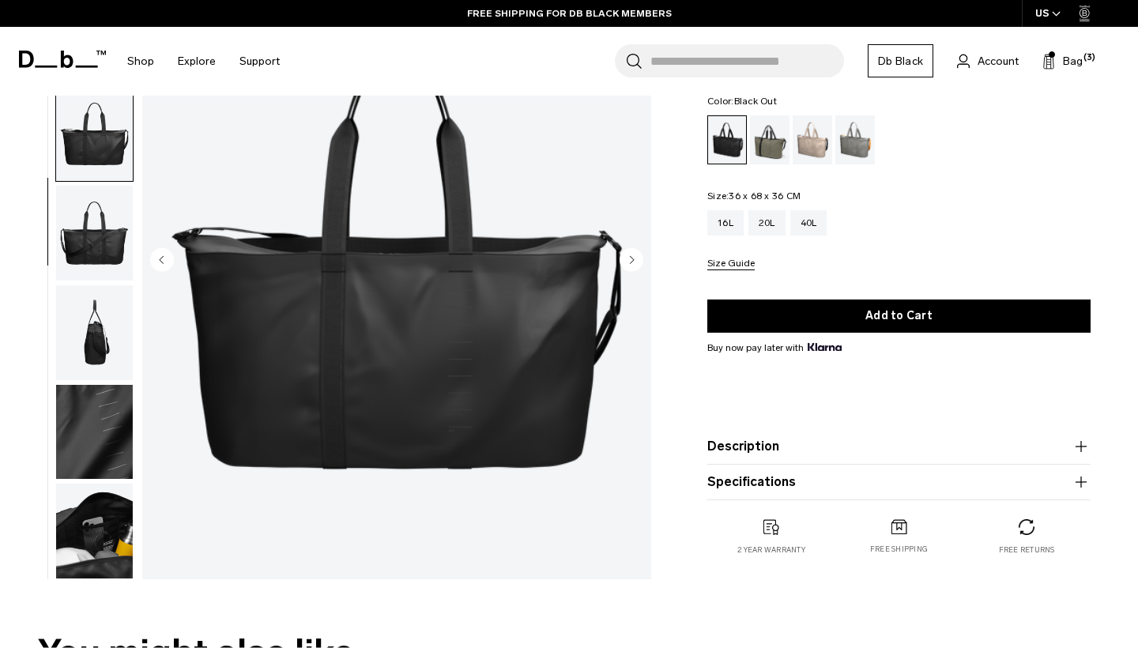
click at [96, 276] on img "button" at bounding box center [94, 233] width 77 height 95
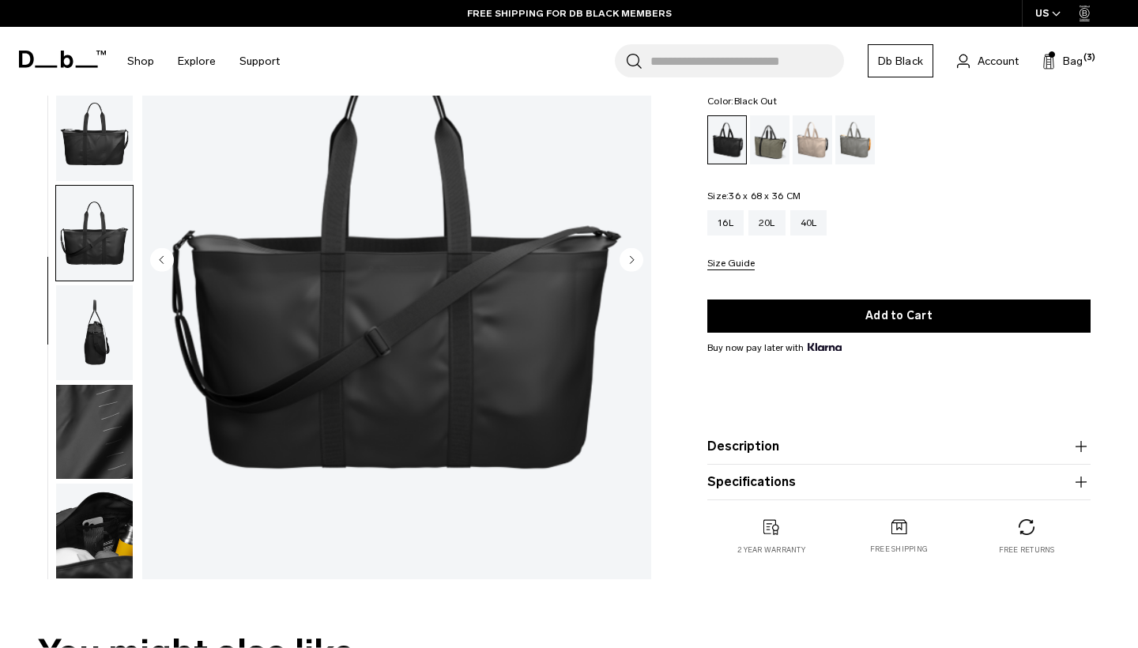
click at [91, 387] on img "button" at bounding box center [94, 432] width 77 height 95
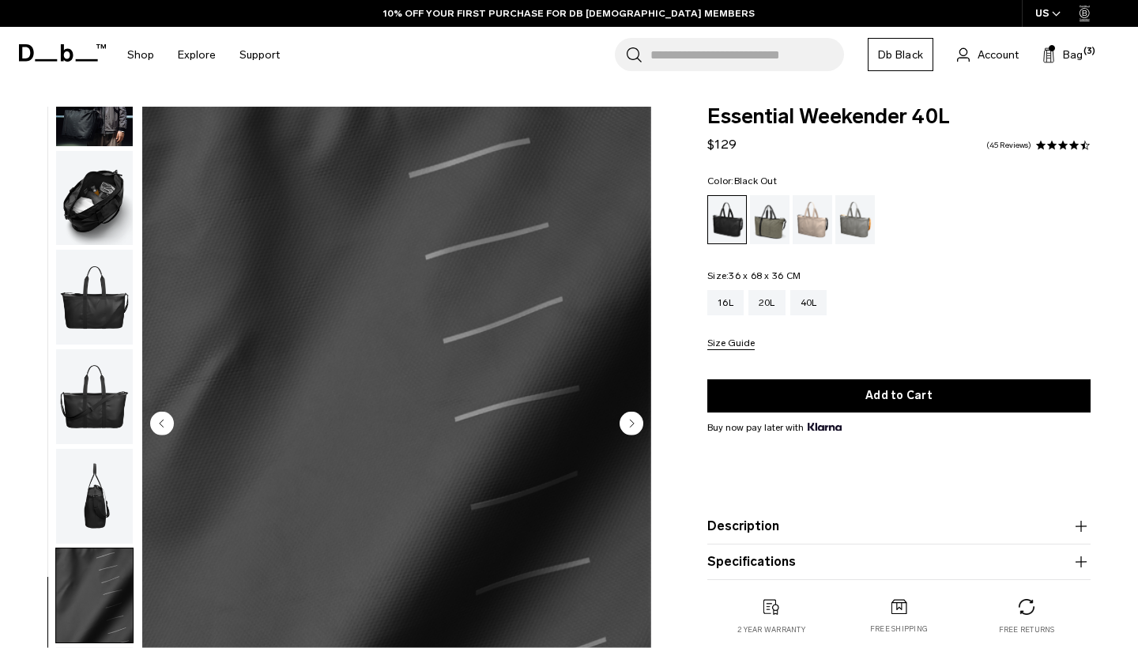
scroll to position [0, 0]
click at [110, 264] on img "button" at bounding box center [94, 297] width 77 height 95
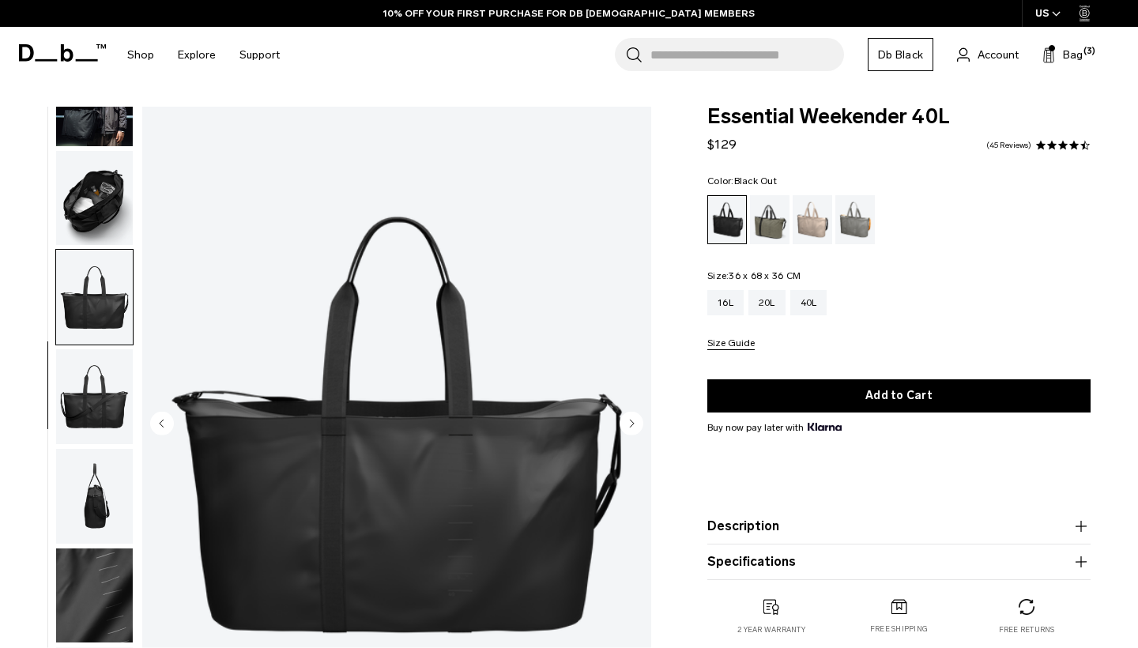
click at [98, 220] on img "button" at bounding box center [94, 198] width 77 height 95
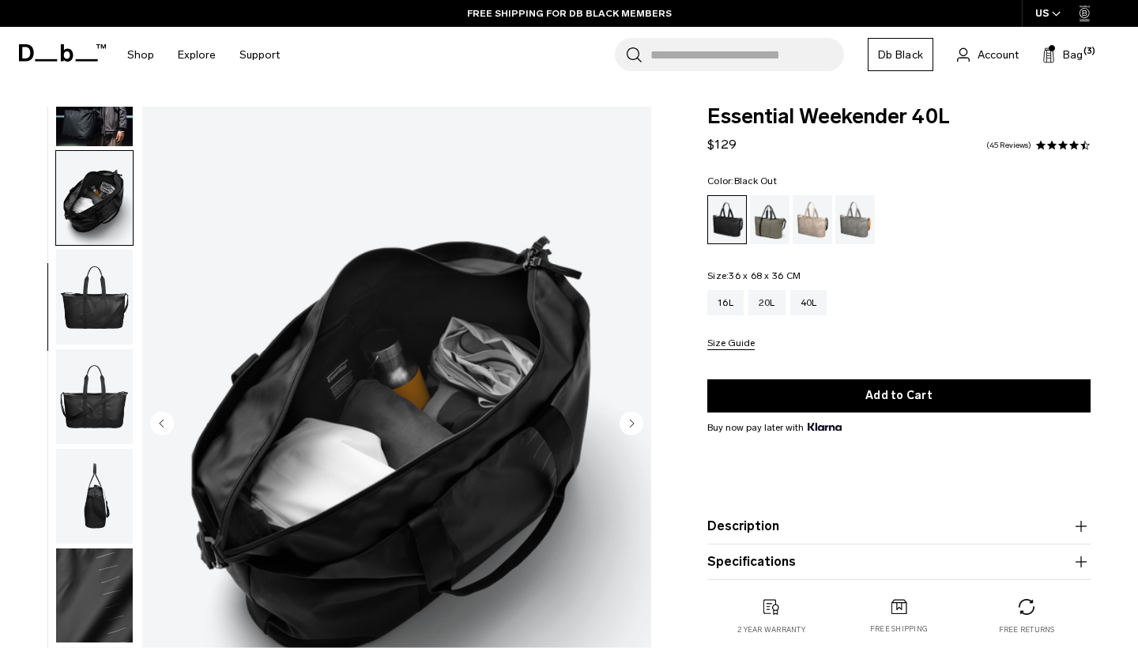
click at [90, 168] on img "button" at bounding box center [94, 198] width 77 height 95
click at [88, 233] on img "button" at bounding box center [94, 198] width 77 height 95
click at [78, 306] on img "button" at bounding box center [94, 297] width 77 height 95
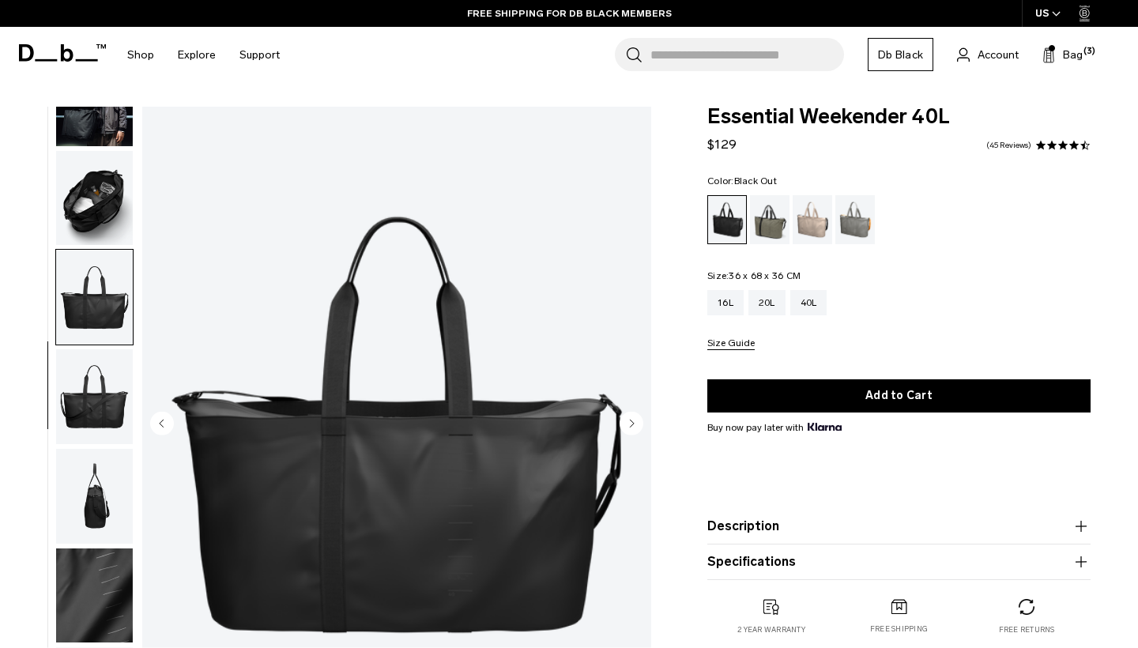
click at [85, 382] on img "button" at bounding box center [94, 396] width 77 height 95
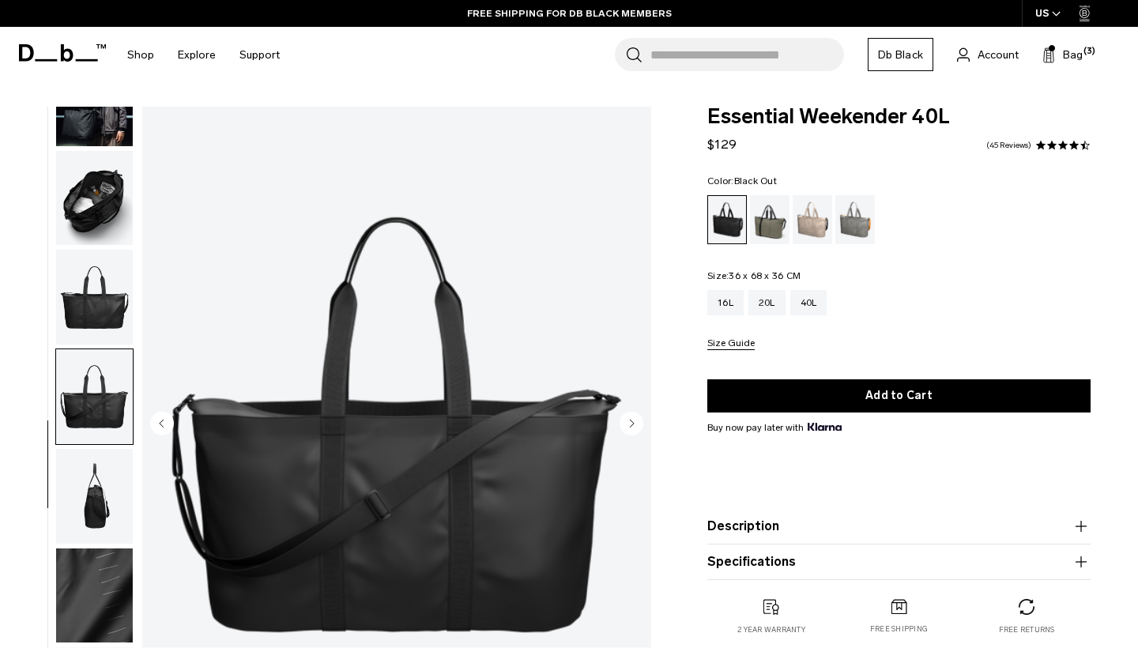
click at [85, 449] on img "button" at bounding box center [94, 496] width 77 height 95
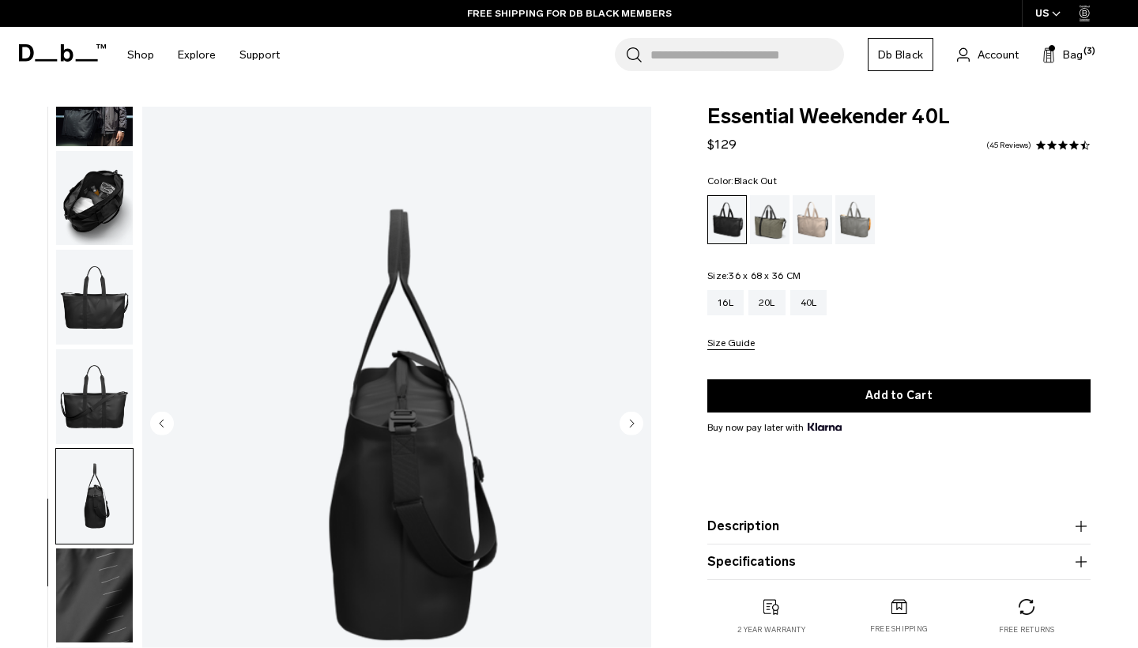
click at [81, 488] on img "button" at bounding box center [94, 496] width 77 height 95
click at [89, 539] on img "button" at bounding box center [94, 496] width 77 height 95
click at [92, 578] on img "button" at bounding box center [94, 595] width 77 height 95
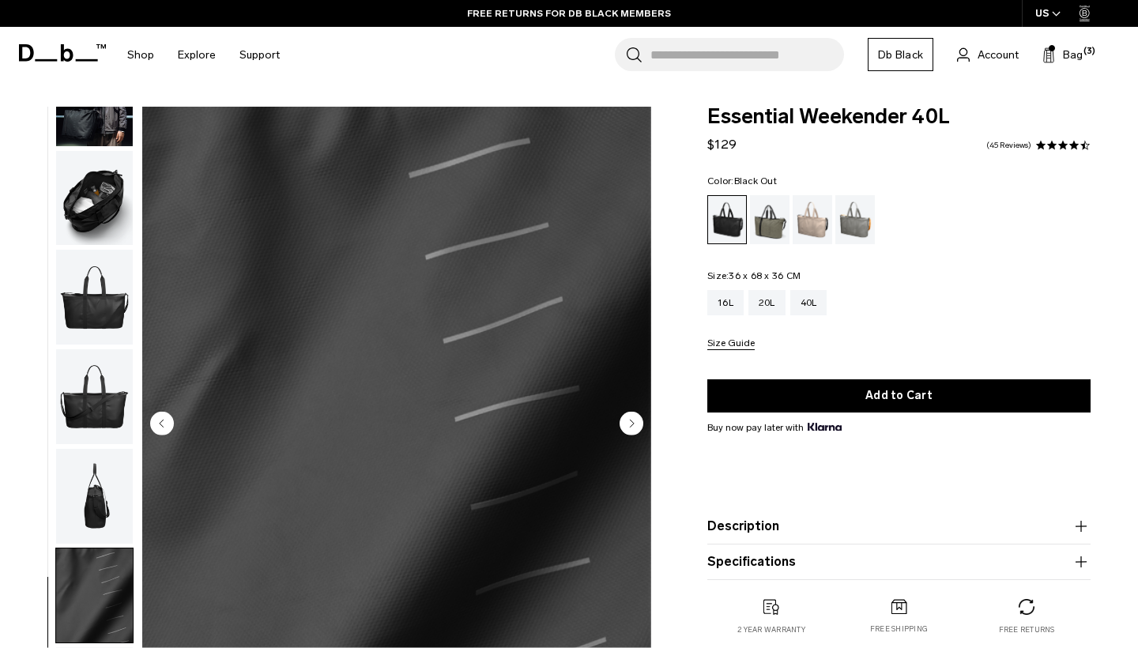
click at [101, 401] on img "button" at bounding box center [94, 396] width 77 height 95
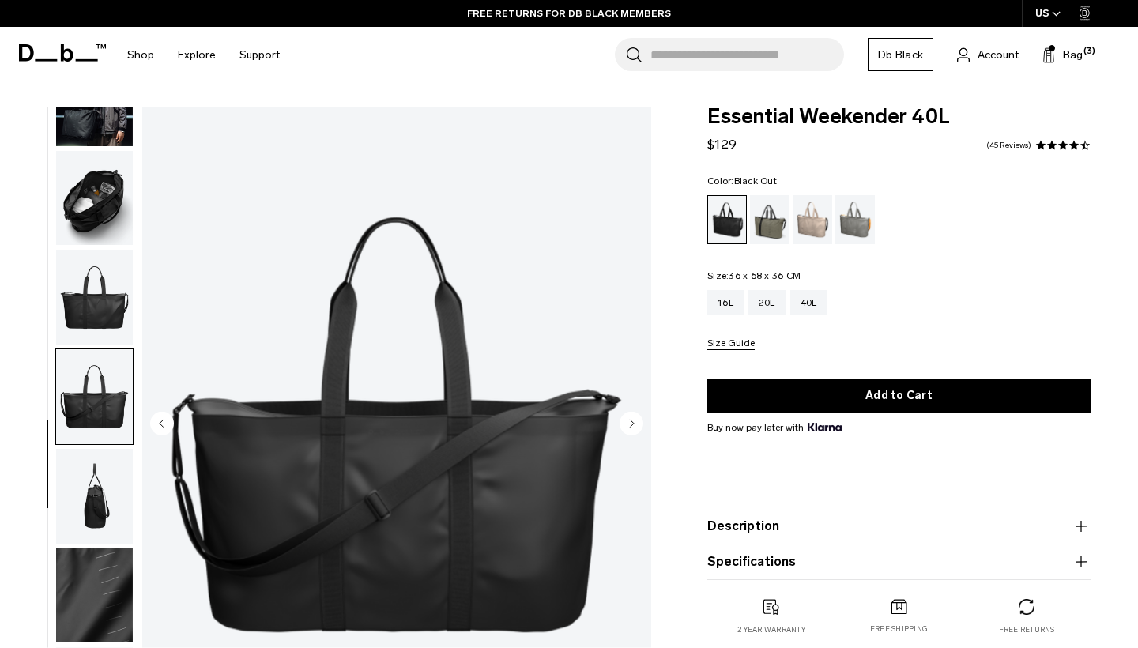
click at [118, 204] on img "button" at bounding box center [94, 198] width 77 height 95
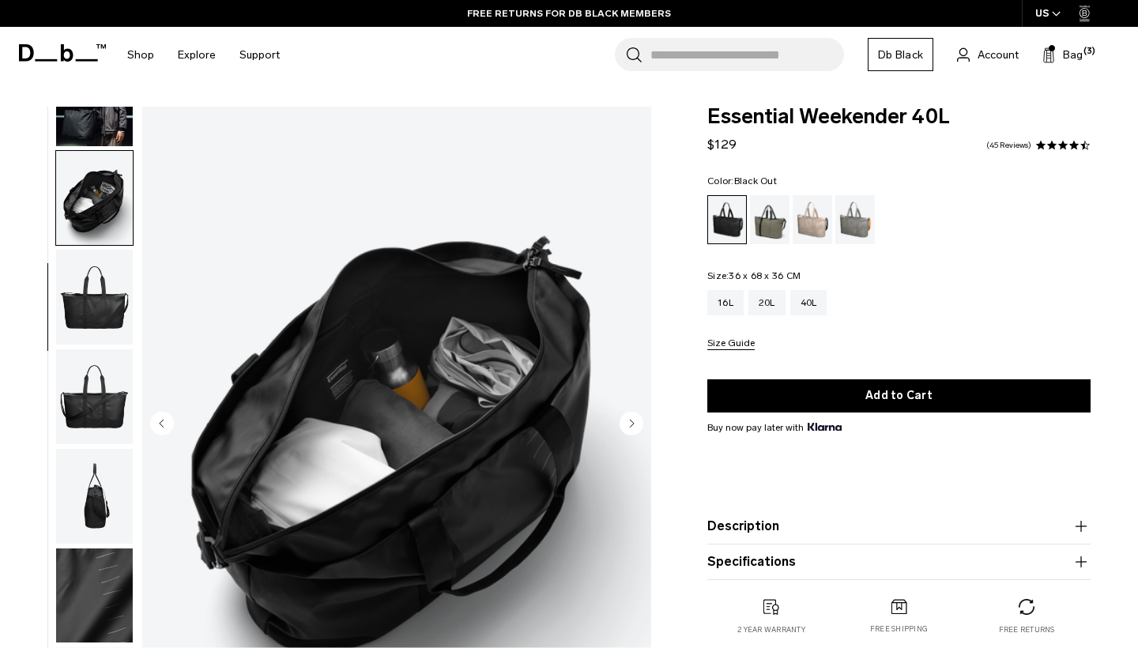
click at [118, 130] on img "button" at bounding box center [94, 98] width 77 height 95
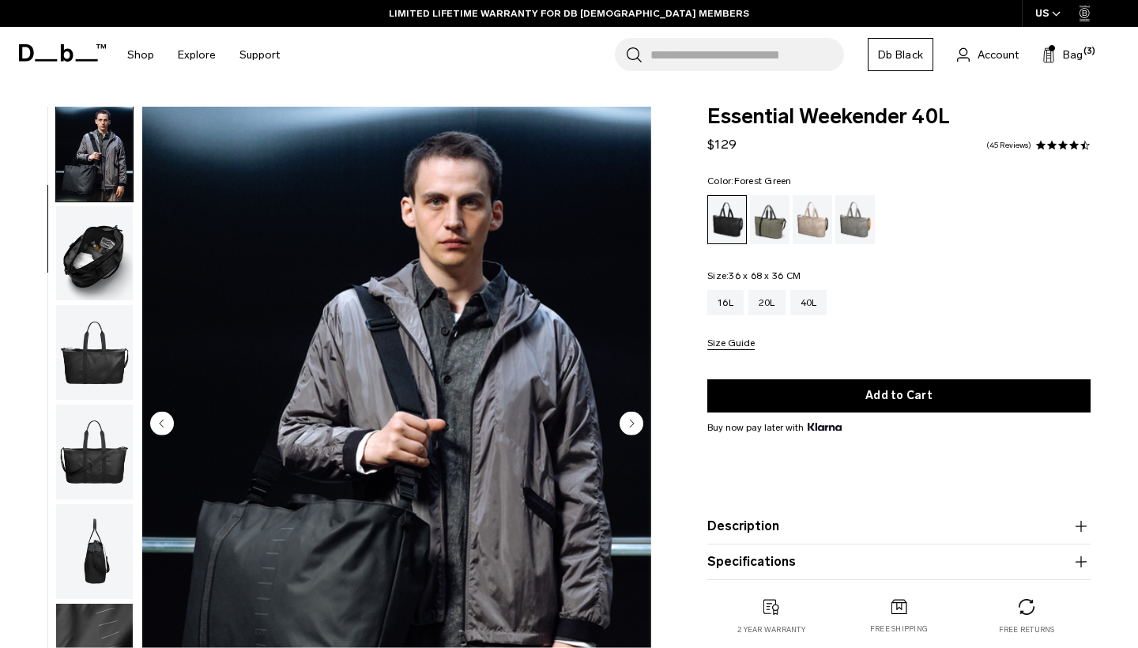
click at [782, 222] on div "Forest Green" at bounding box center [770, 219] width 40 height 49
